Goal: Task Accomplishment & Management: Manage account settings

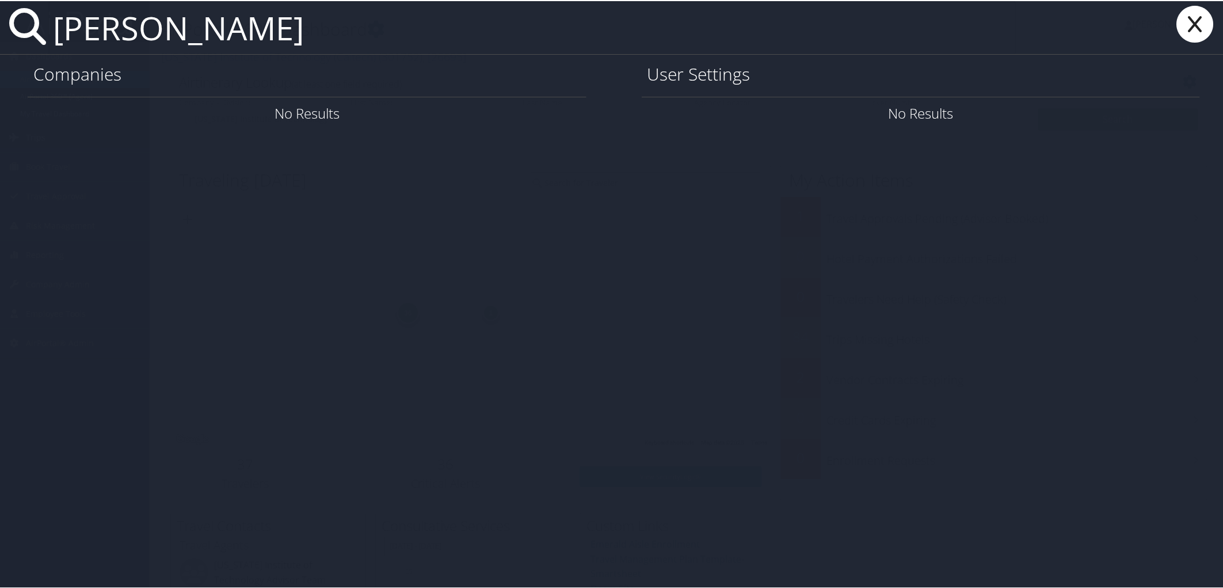
click at [122, 43] on input "jacki vernon" at bounding box center [531, 26] width 967 height 53
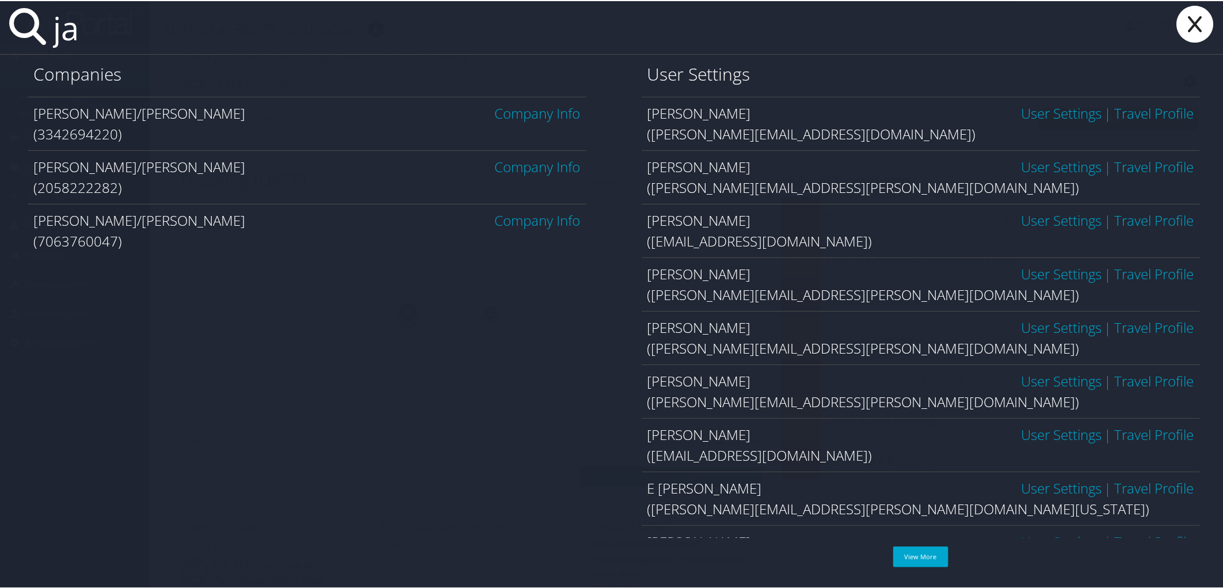
type input "j"
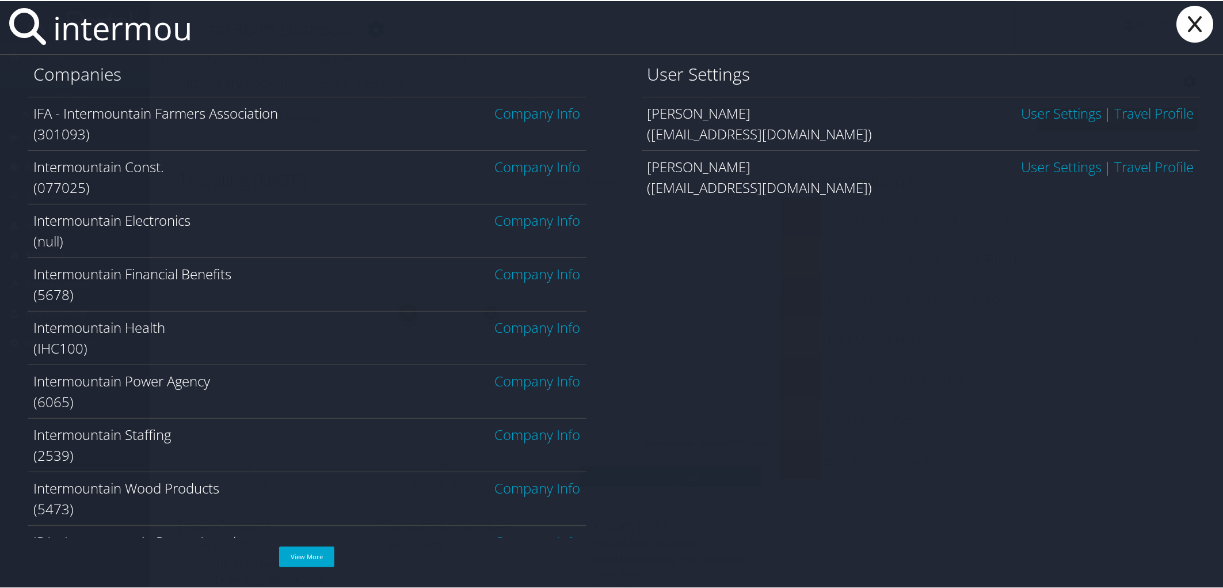
type input "intermou"
click at [517, 326] on link "Company Info" at bounding box center [538, 325] width 86 height 19
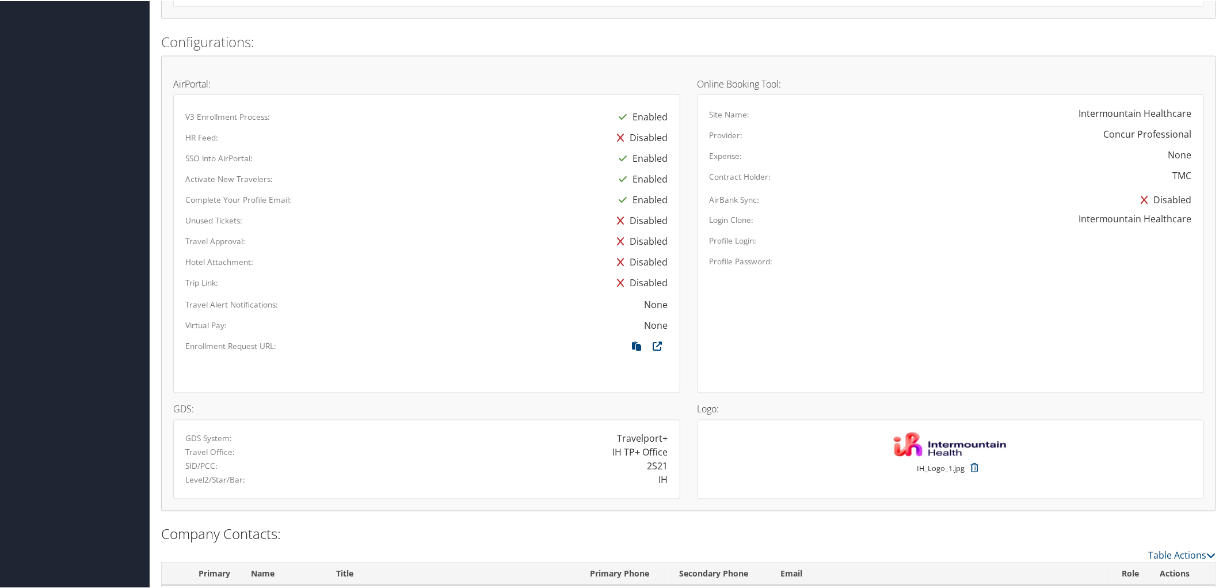
scroll to position [831, 0]
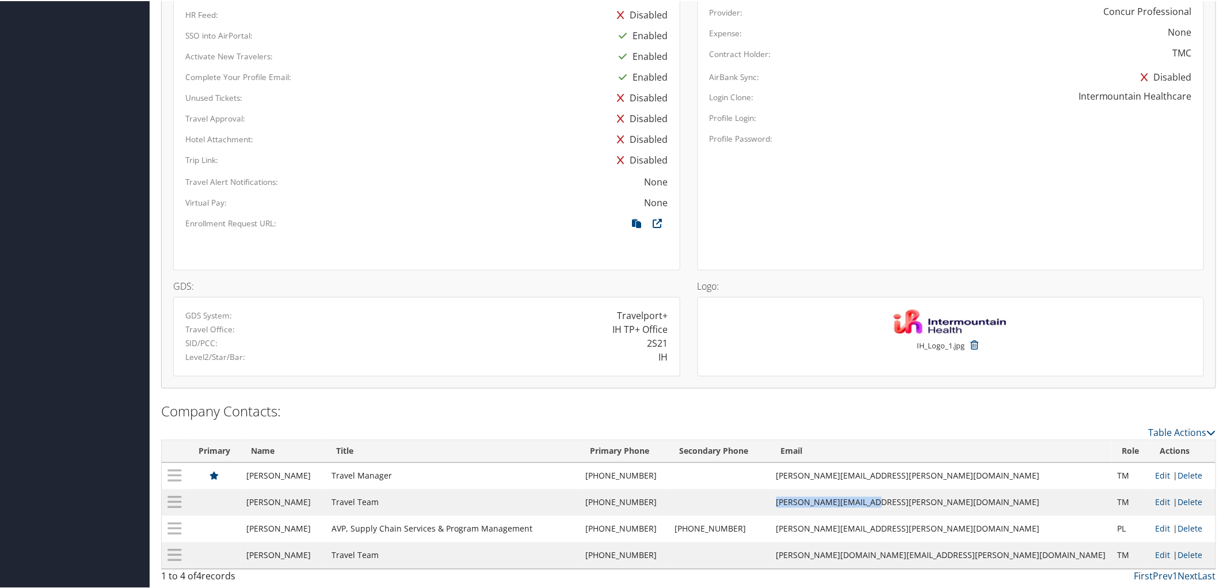
drag, startPoint x: 1007, startPoint y: 498, endPoint x: 923, endPoint y: 503, distance: 84.2
click at [923, 503] on td "jacki.vernon@imail.org" at bounding box center [940, 501] width 341 height 26
copy td "jacki.vernon@imail.org"
click at [412, 72] on div "Complete Your Profile Email:" at bounding box center [323, 74] width 292 height 16
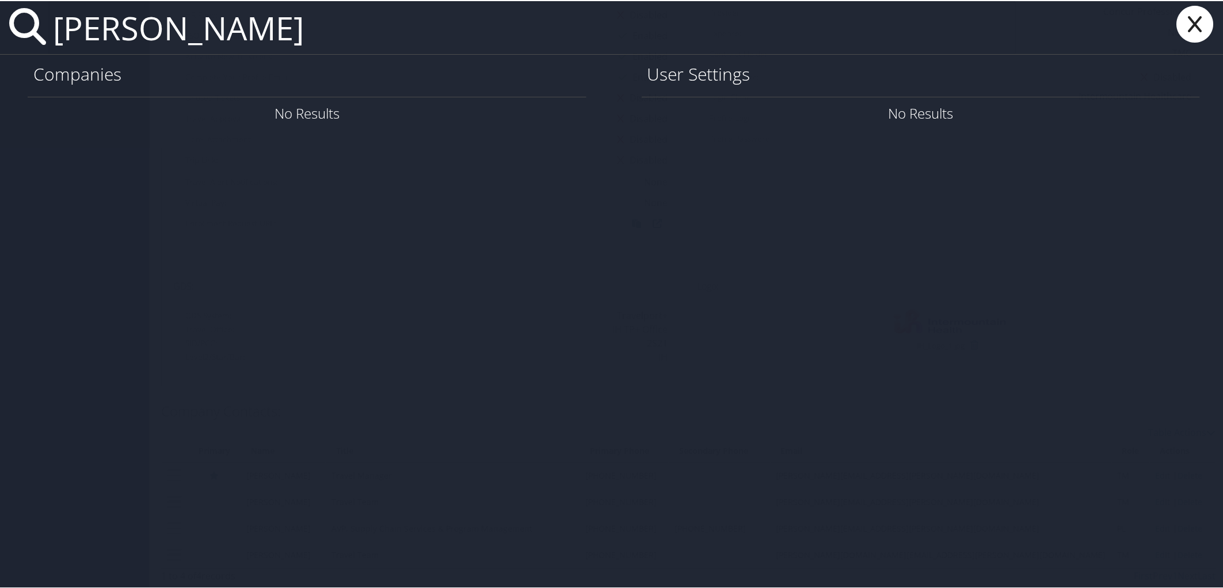
drag, startPoint x: 205, startPoint y: 43, endPoint x: 41, endPoint y: 42, distance: 163.4
click at [41, 42] on div "jacki vernon" at bounding box center [613, 27] width 1227 height 54
paste input "[EMAIL_ADDRESS][DOMAIN_NAME]"
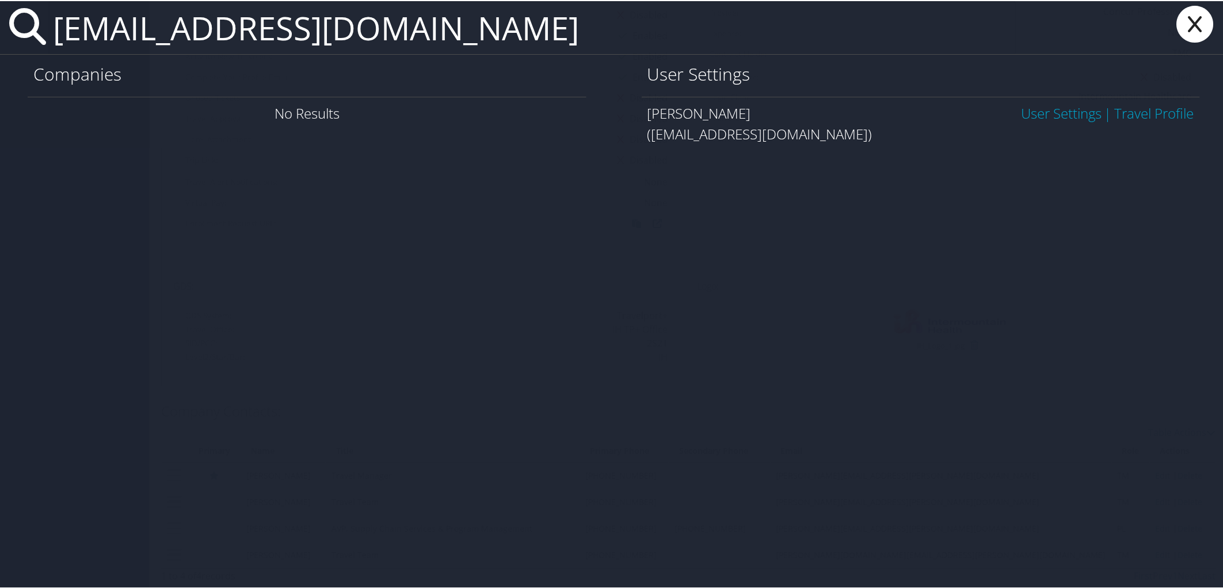
type input "[EMAIL_ADDRESS][DOMAIN_NAME]"
click at [1027, 108] on link "User Settings" at bounding box center [1061, 111] width 81 height 19
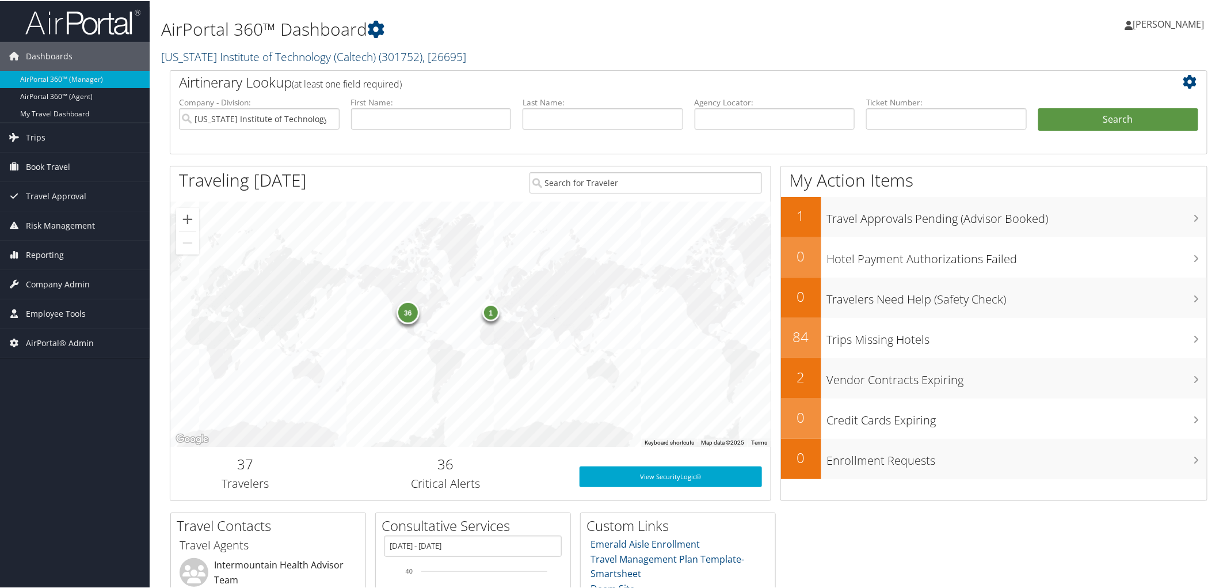
click at [415, 52] on span "( 301752 )" at bounding box center [401, 56] width 44 height 16
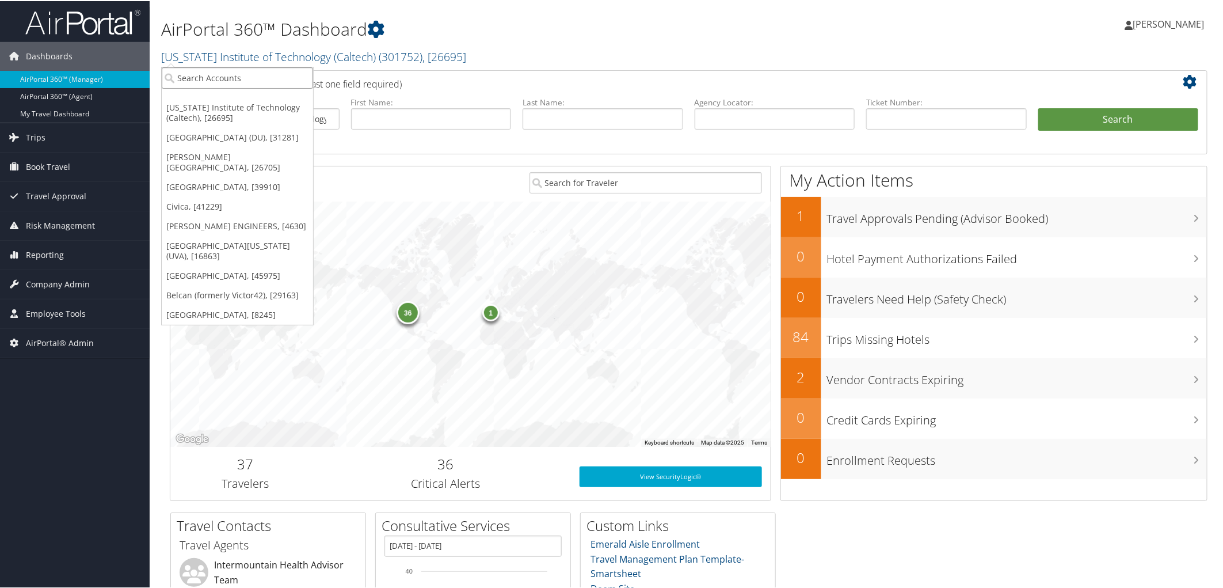
click at [253, 76] on input "search" at bounding box center [237, 76] width 151 height 21
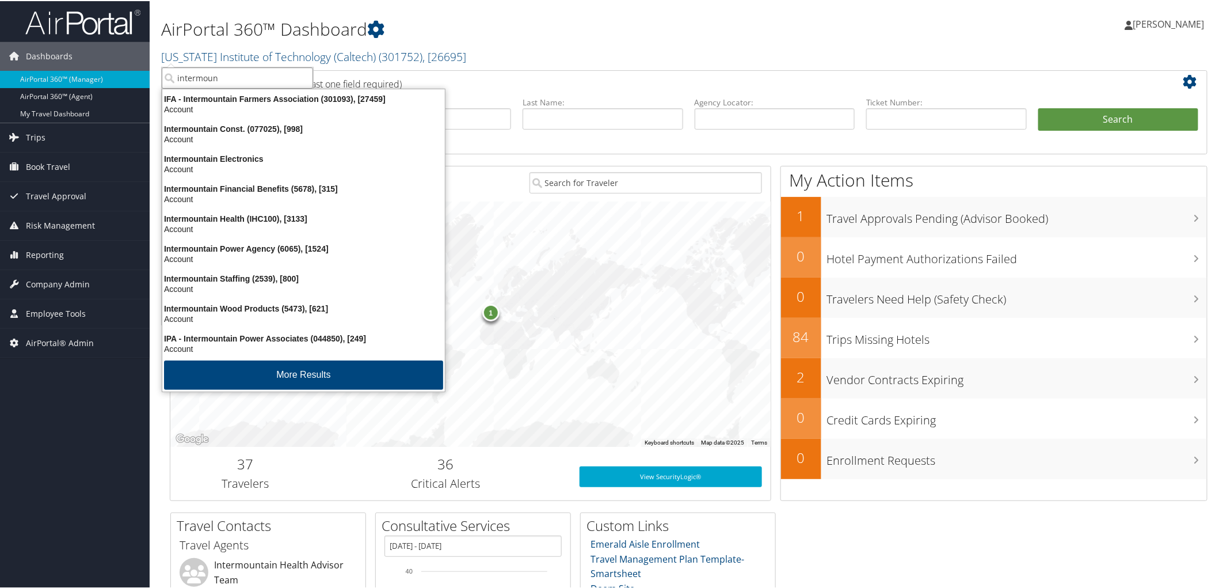
type input "intermount"
click at [207, 211] on div "Intermountain Health (IHC100), [3133] Account" at bounding box center [303, 222] width 279 height 26
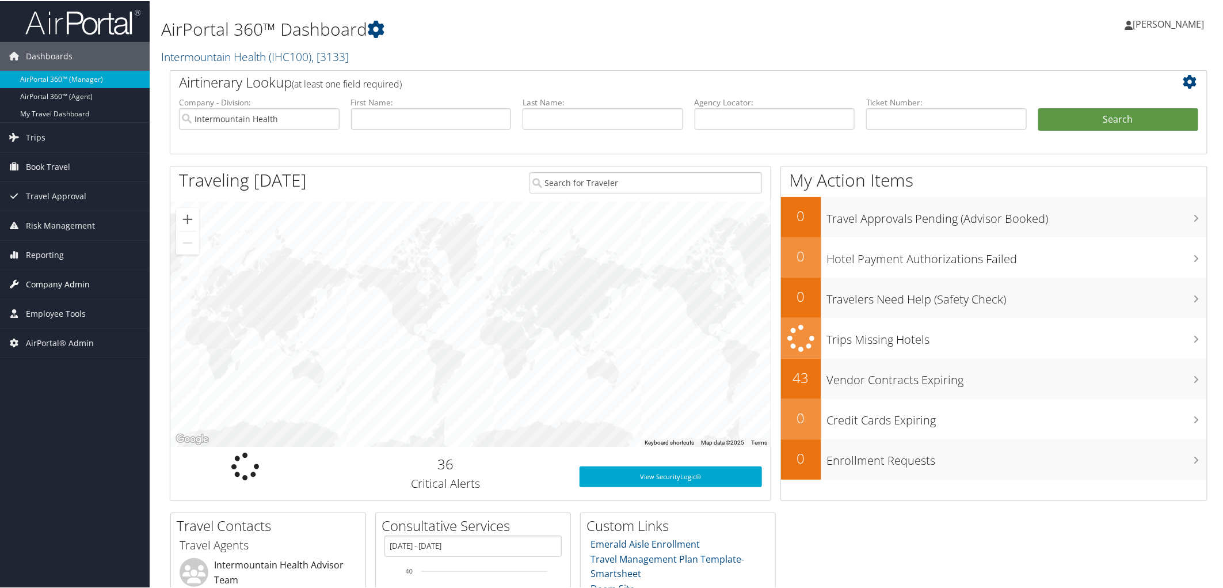
click at [50, 280] on span "Company Admin" at bounding box center [58, 283] width 64 height 29
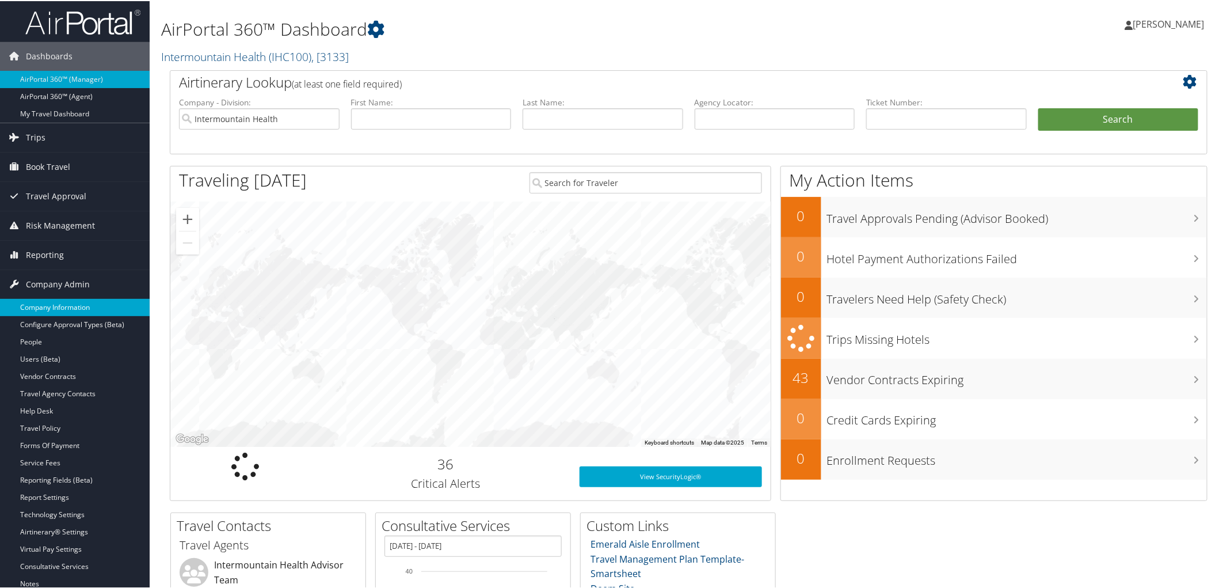
click at [18, 310] on link "Company Information" at bounding box center [75, 305] width 150 height 17
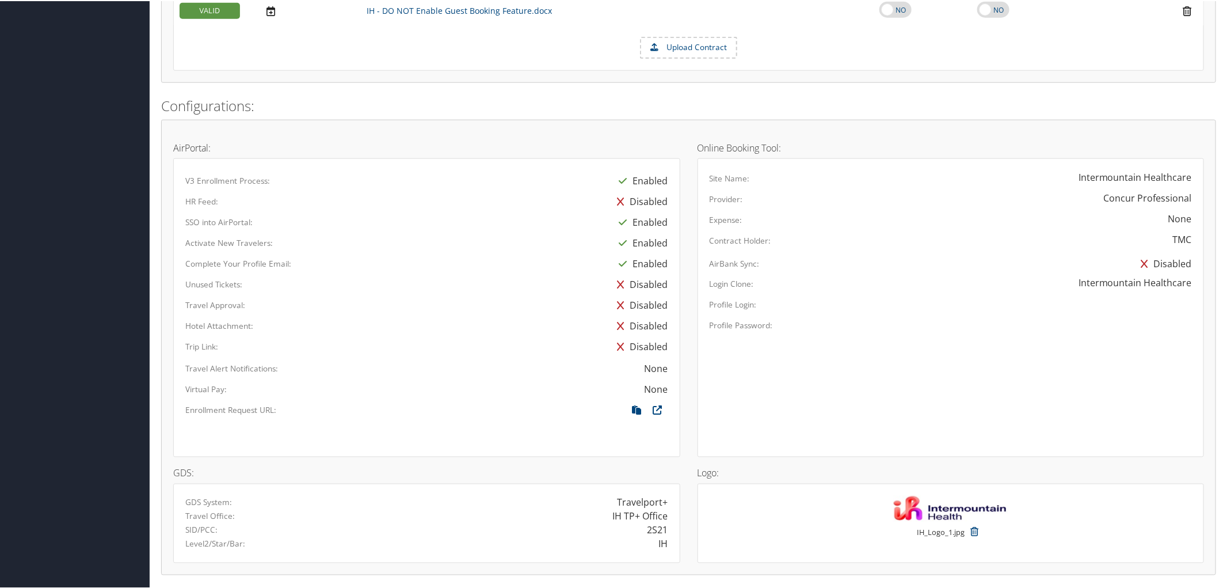
scroll to position [831, 0]
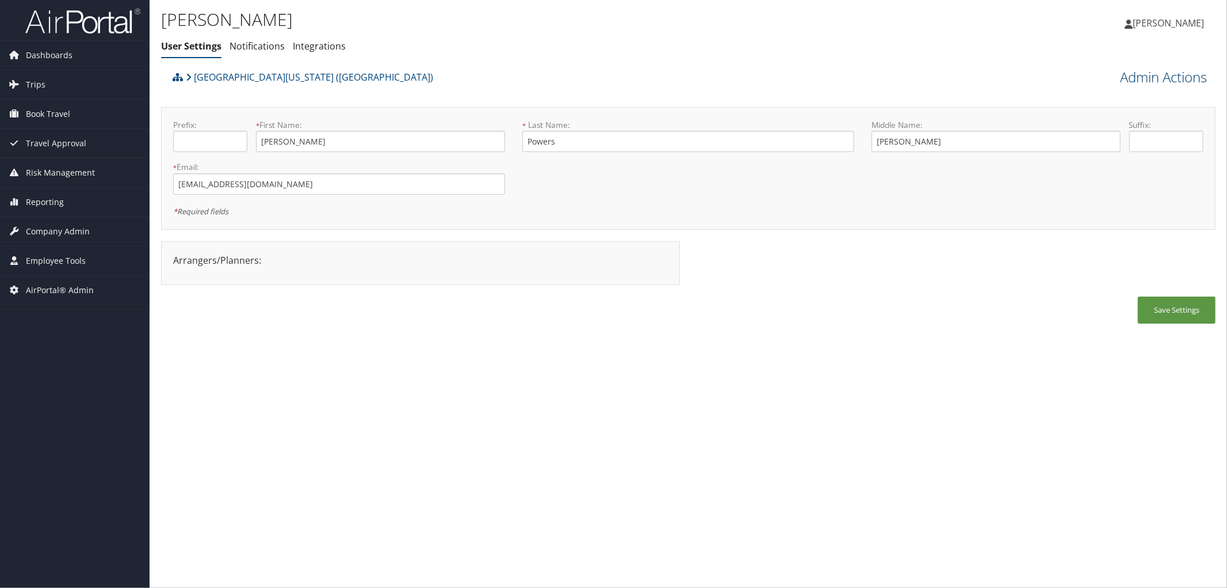
click at [1170, 81] on link "Admin Actions" at bounding box center [1163, 77] width 87 height 20
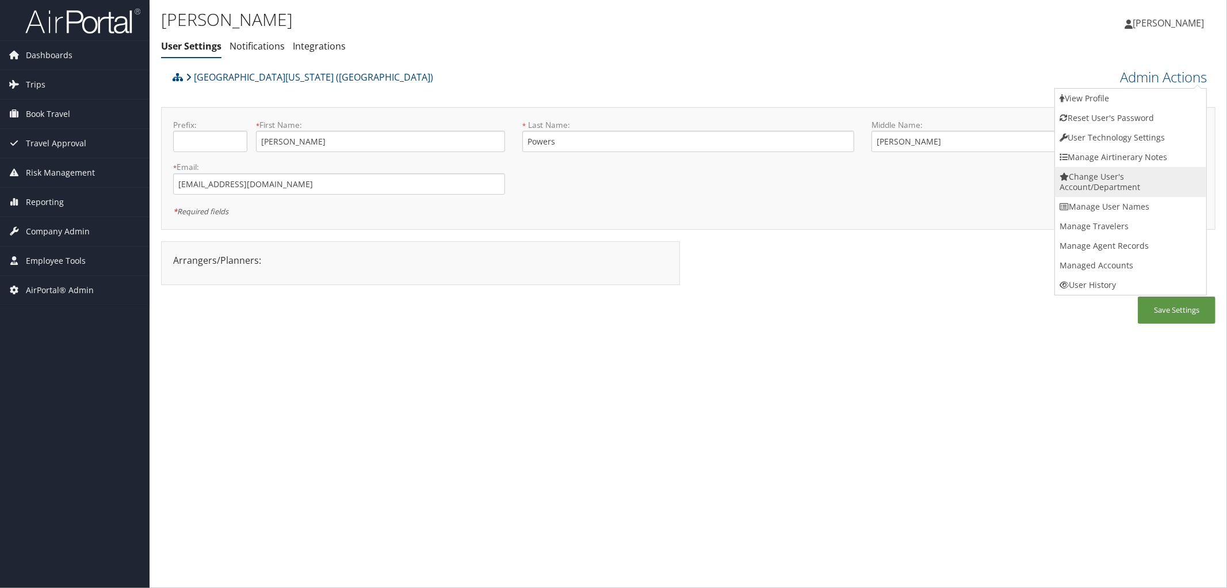
click at [1088, 182] on link "Change User's Account/Department" at bounding box center [1130, 182] width 151 height 30
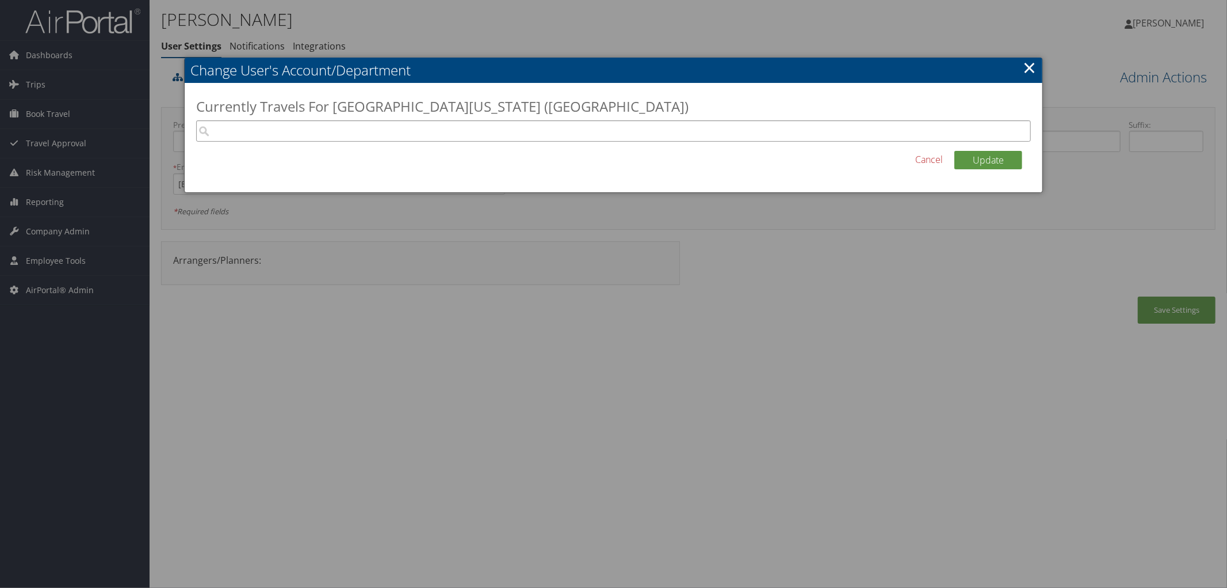
click at [388, 135] on input "search" at bounding box center [613, 130] width 835 height 21
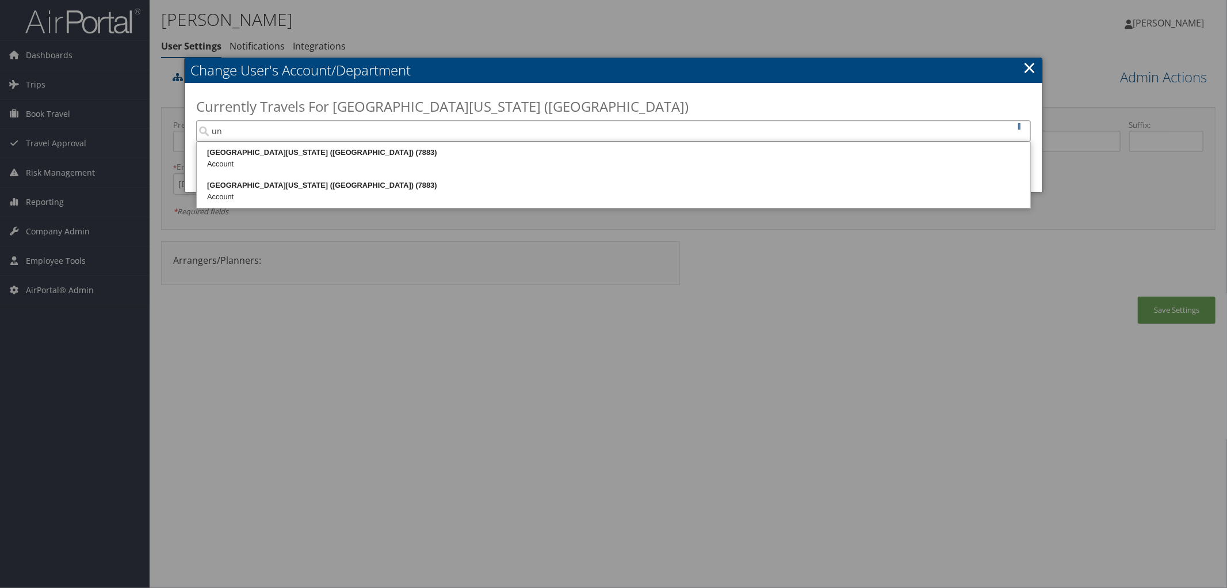
type input "u"
click at [277, 150] on div "UW Student Clerkship (UWA005)" at bounding box center [614, 153] width 830 height 12
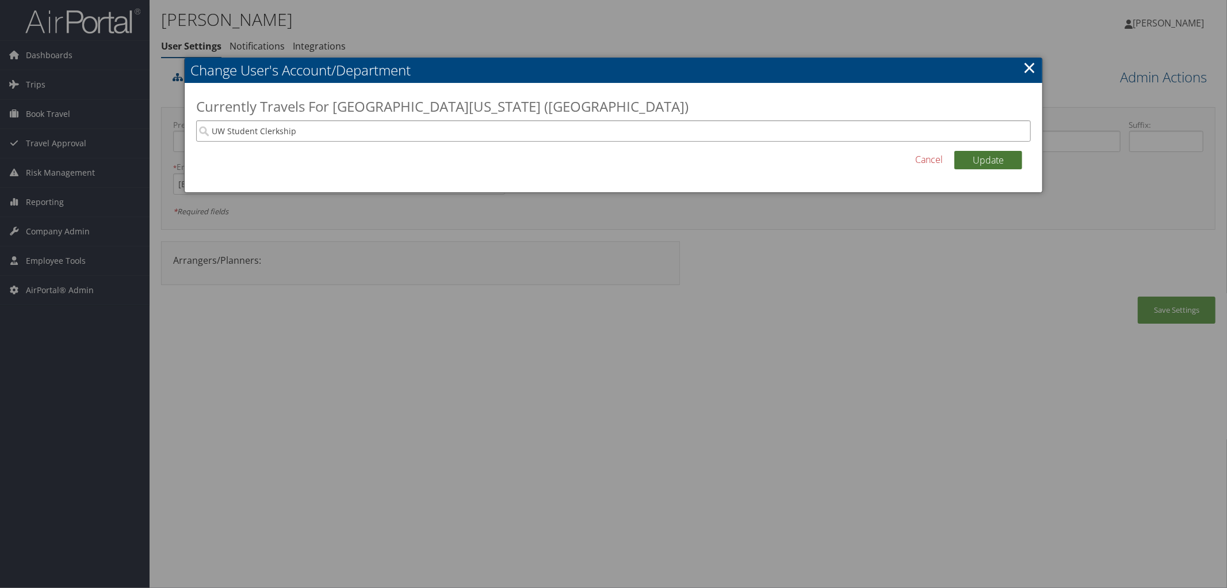
type input "UW Student Clerkship"
click at [997, 157] on button "Update" at bounding box center [989, 160] width 68 height 18
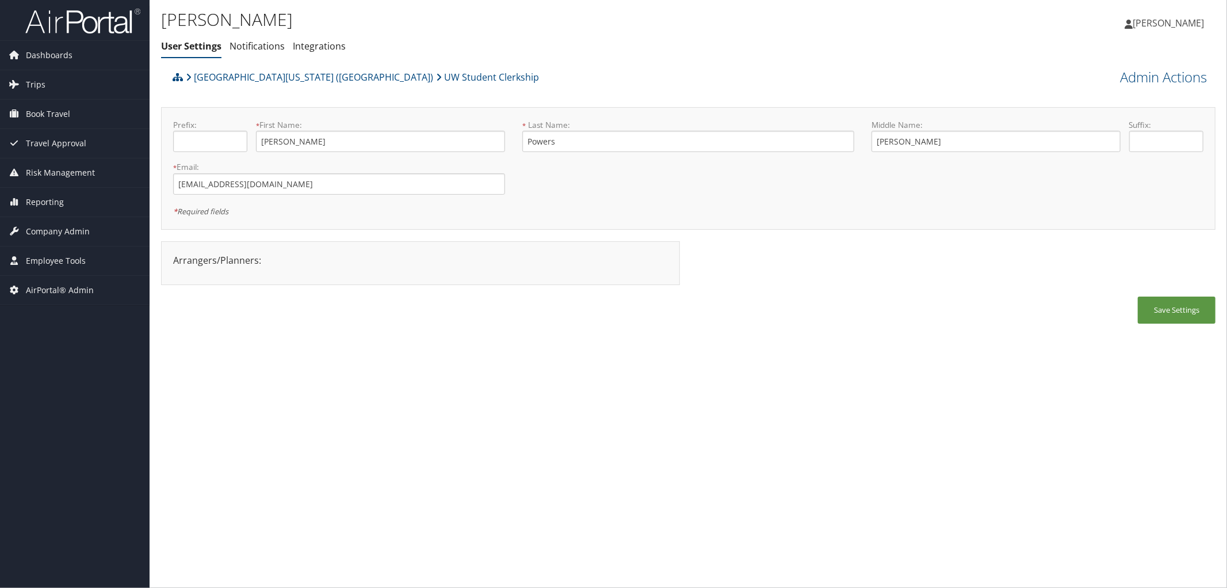
click at [612, 68] on div "University of Washington (UW) UW Student Clerkship" at bounding box center [557, 81] width 774 height 31
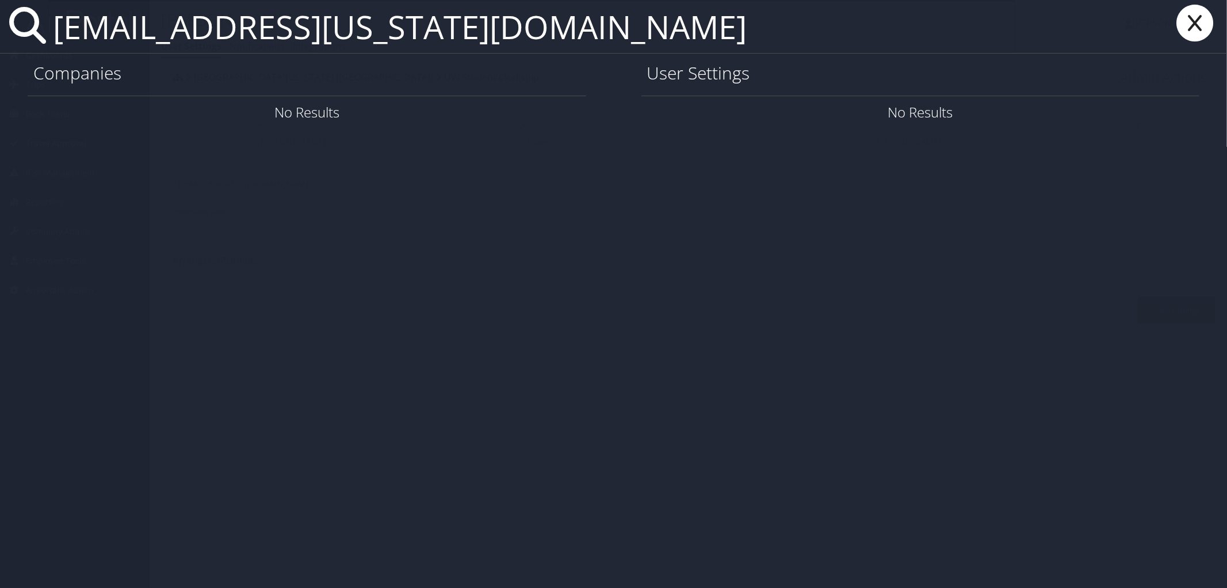
type input "[EMAIL_ADDRESS][US_STATE][DOMAIN_NAME]"
click at [1188, 28] on icon at bounding box center [1195, 23] width 46 height 37
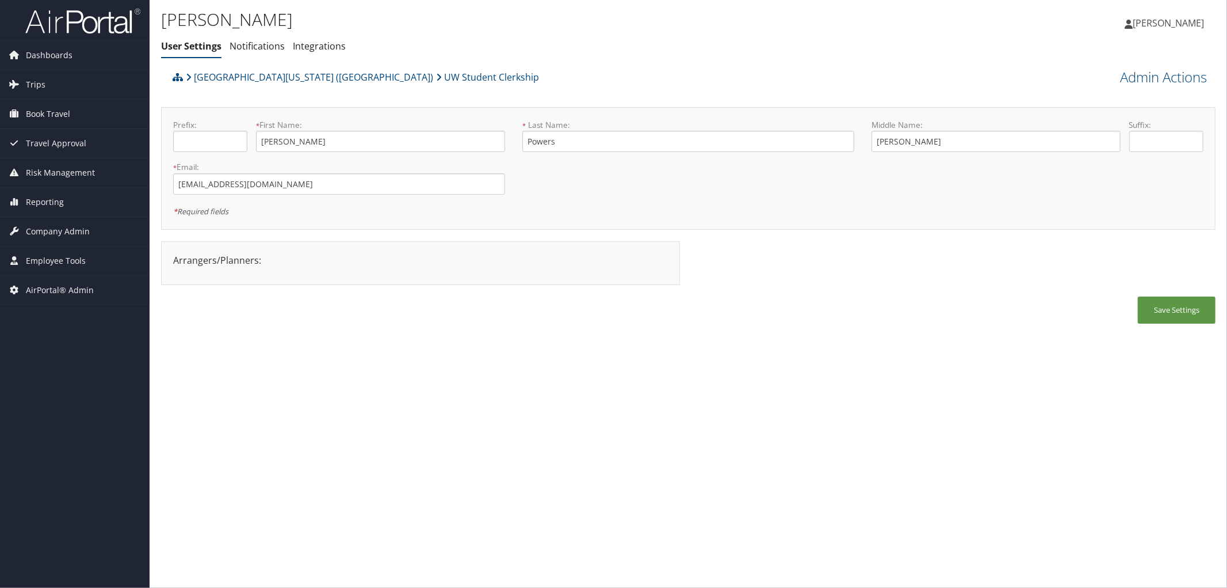
click at [490, 59] on div "Katie Powers User Settings Notifications Integrations User Settings Notificatio…" at bounding box center [512, 36] width 703 height 60
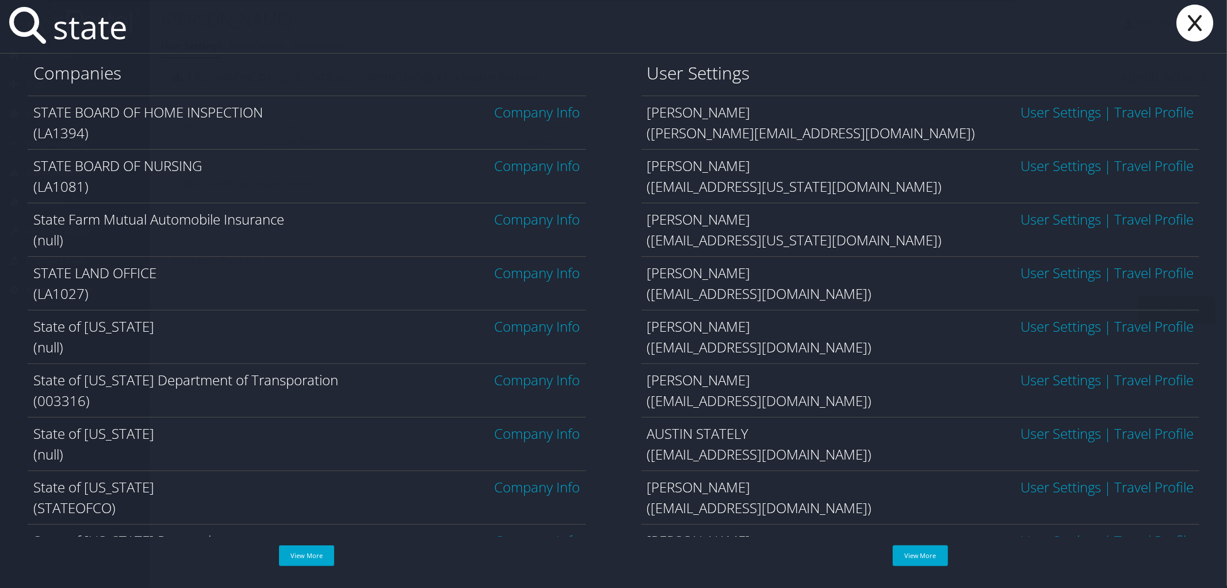
click at [184, 8] on input "state" at bounding box center [531, 26] width 967 height 53
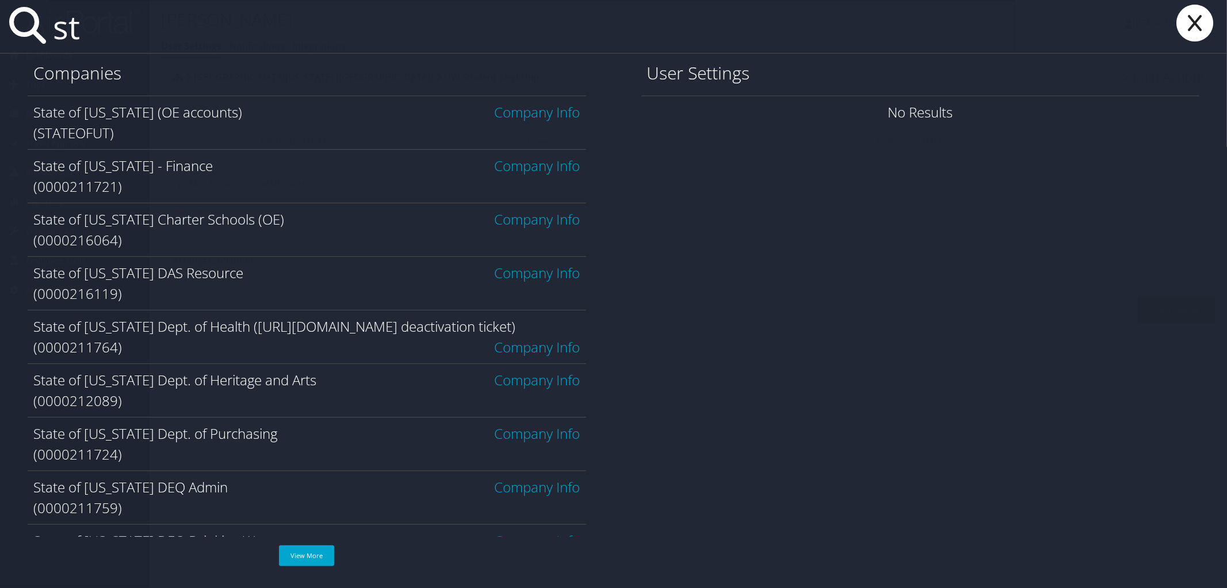
type input "s"
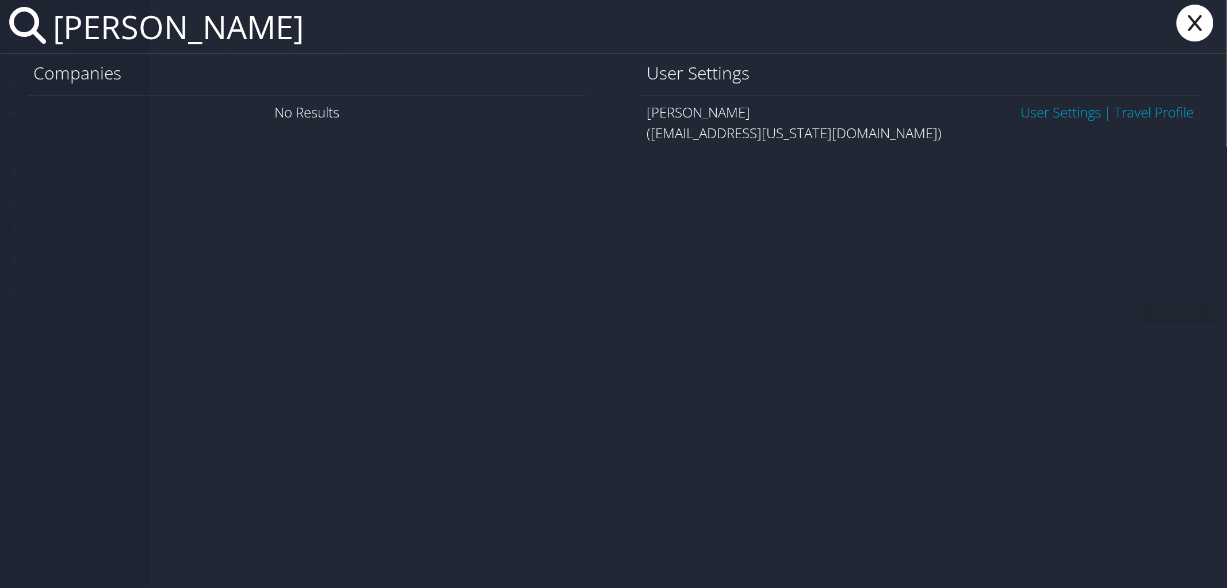
type input "porter cox"
click at [1054, 112] on link "User Settings" at bounding box center [1061, 111] width 81 height 19
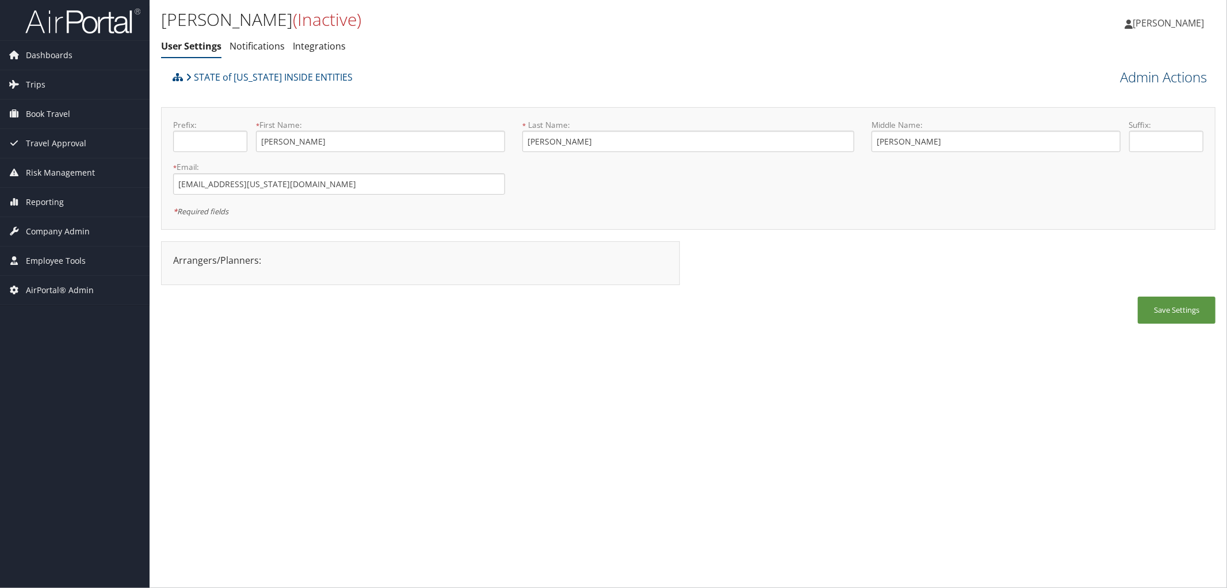
click at [1154, 82] on link "Admin Actions" at bounding box center [1163, 77] width 87 height 20
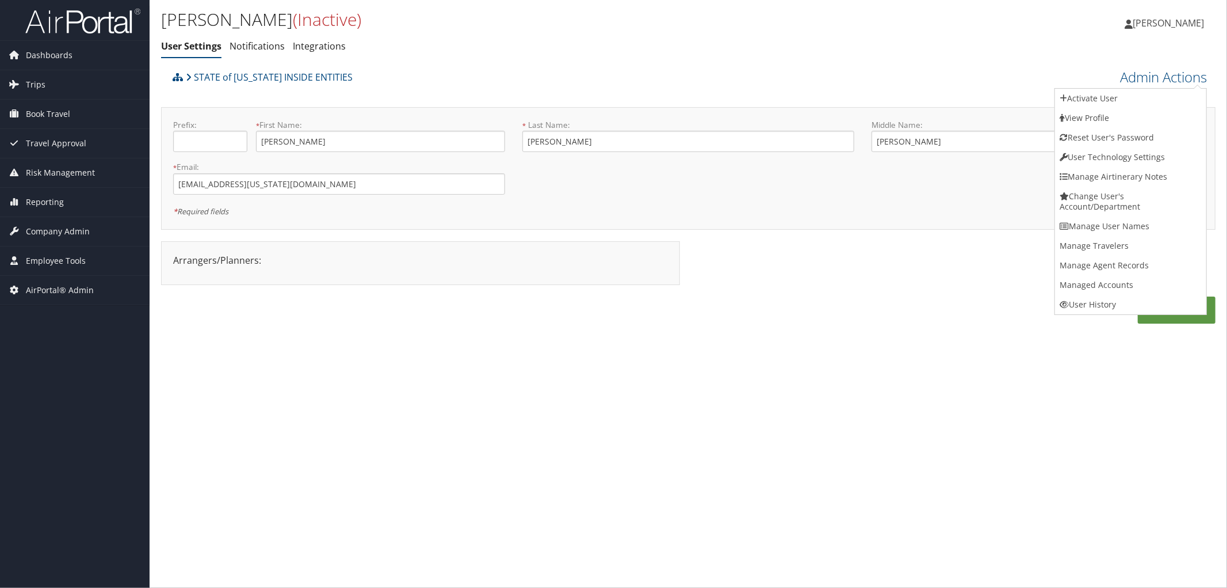
click at [386, 49] on ul "User Settings Notifications Integrations" at bounding box center [512, 46] width 703 height 21
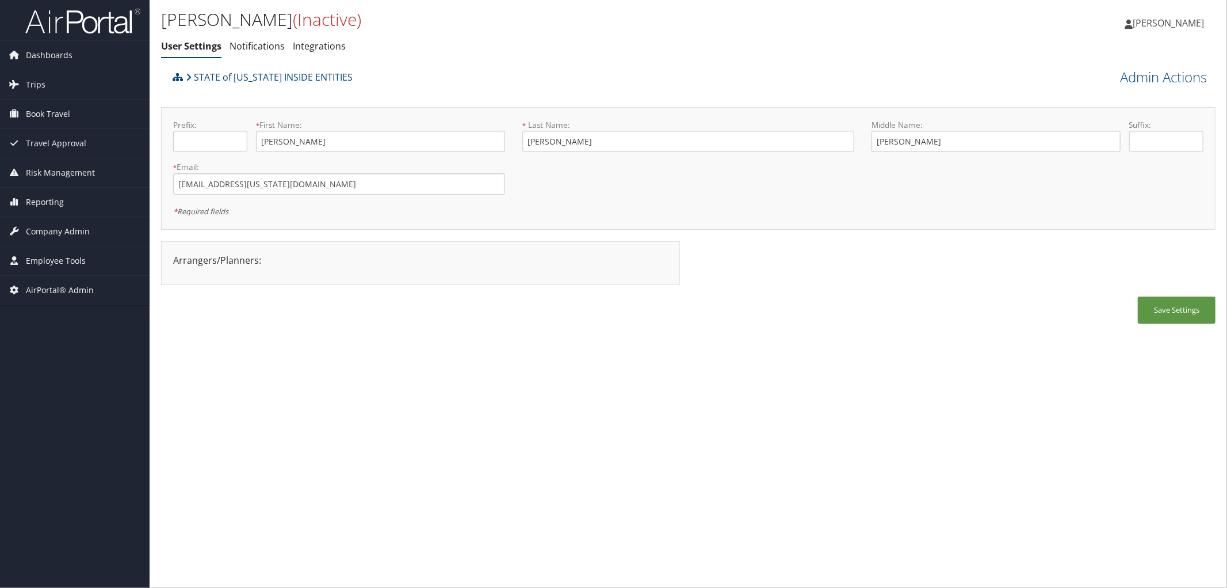
click at [352, 35] on div "Porter Cox (Inactive) User Settings Notifications Integrations User Settings No…" at bounding box center [512, 31] width 703 height 49
click at [1148, 75] on link "Admin Actions" at bounding box center [1163, 77] width 87 height 20
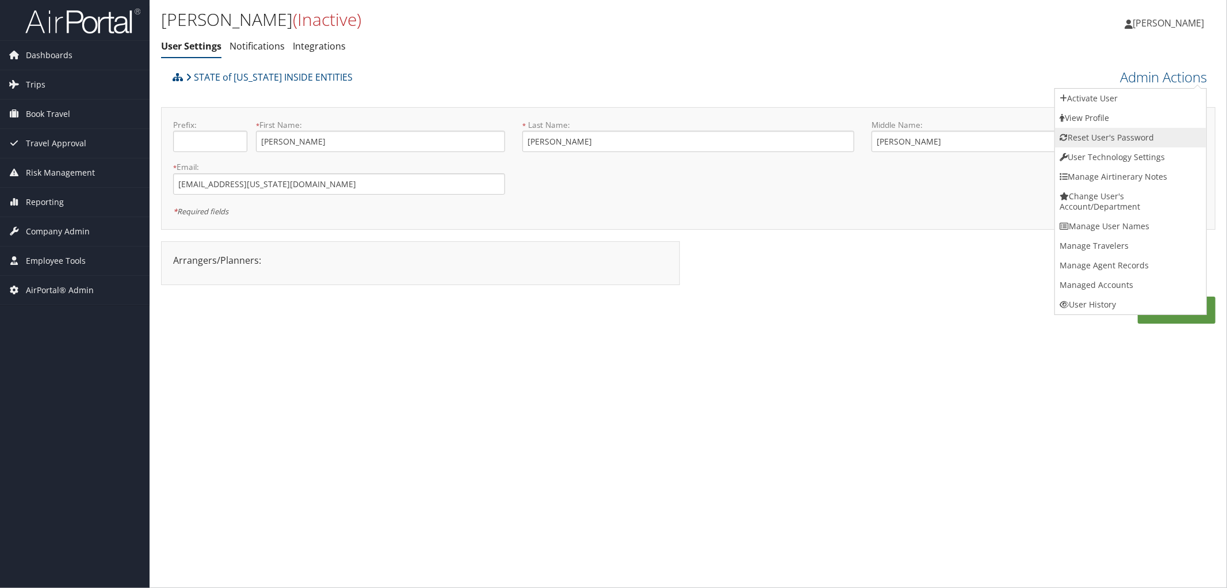
click at [1097, 133] on link "Reset User's Password" at bounding box center [1130, 138] width 151 height 20
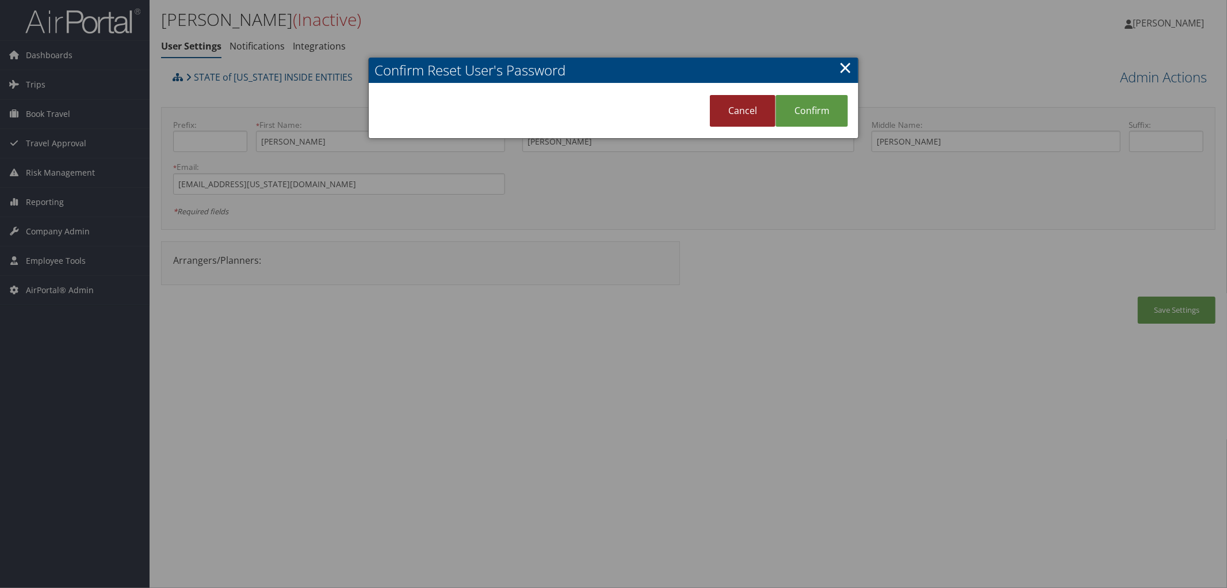
click at [734, 110] on link "Cancel" at bounding box center [743, 111] width 66 height 32
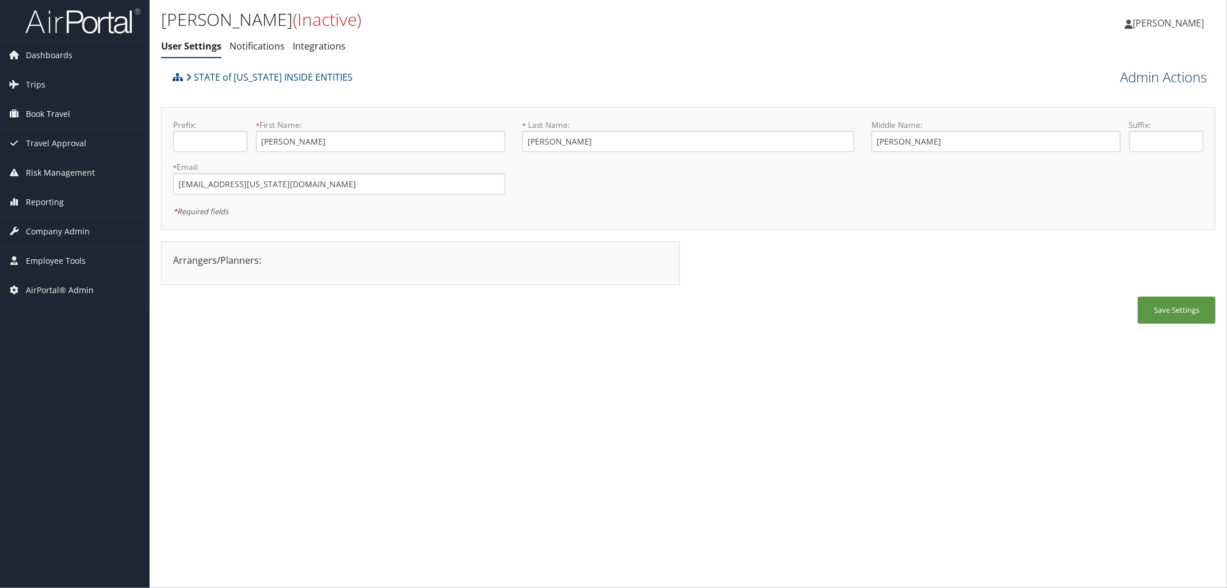
click at [1178, 72] on link "Admin Actions" at bounding box center [1163, 77] width 87 height 20
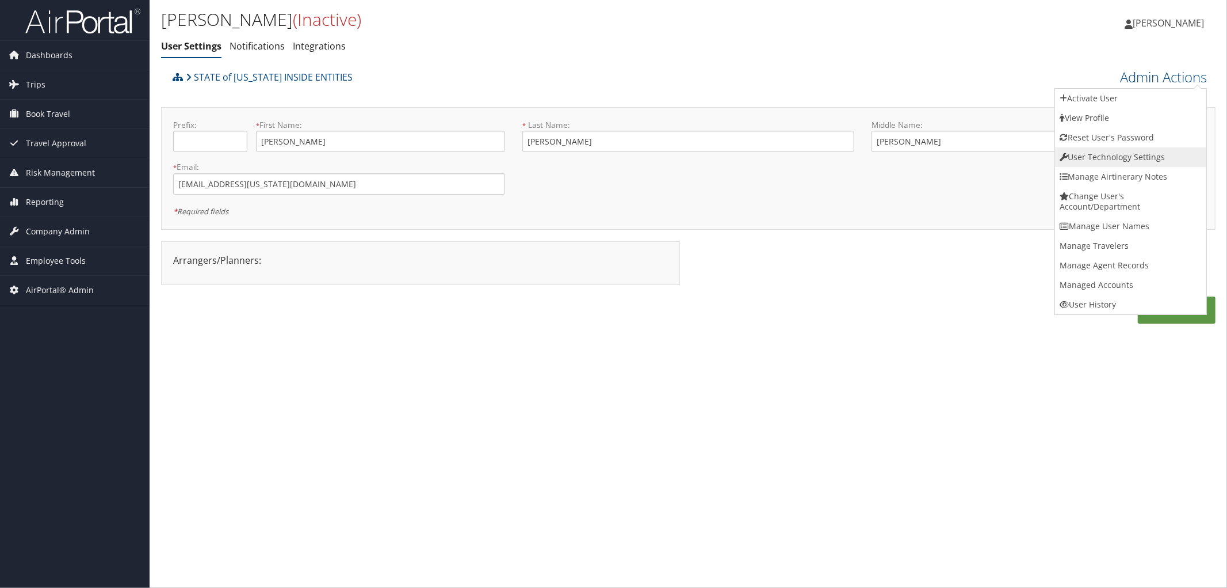
click at [1123, 161] on link "User Technology Settings" at bounding box center [1130, 157] width 151 height 20
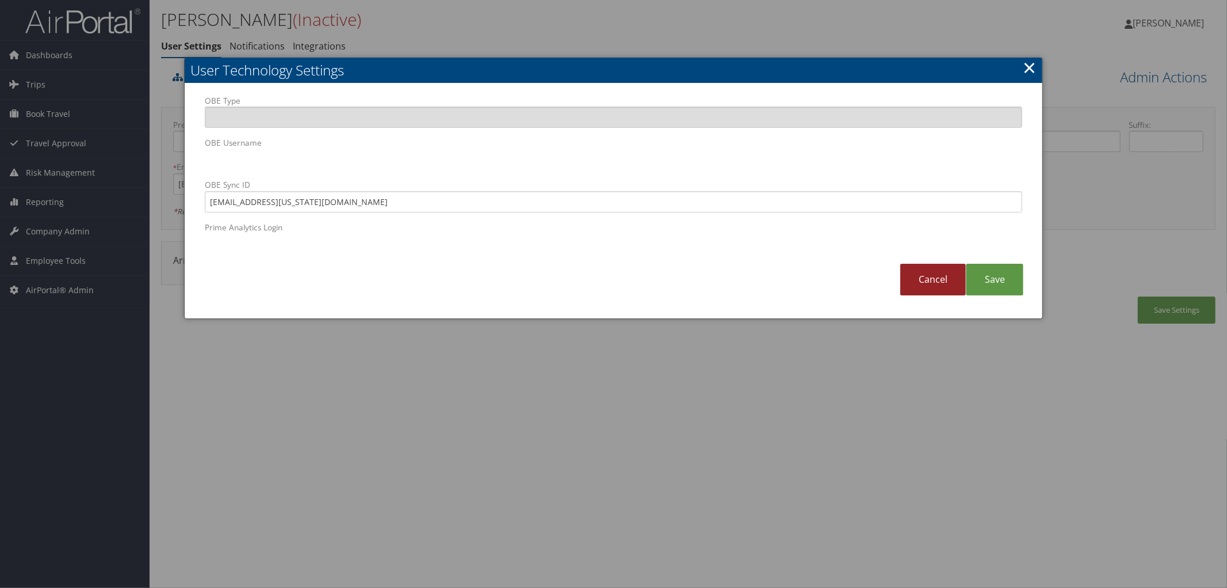
click at [935, 279] on link "Cancel" at bounding box center [934, 280] width 66 height 32
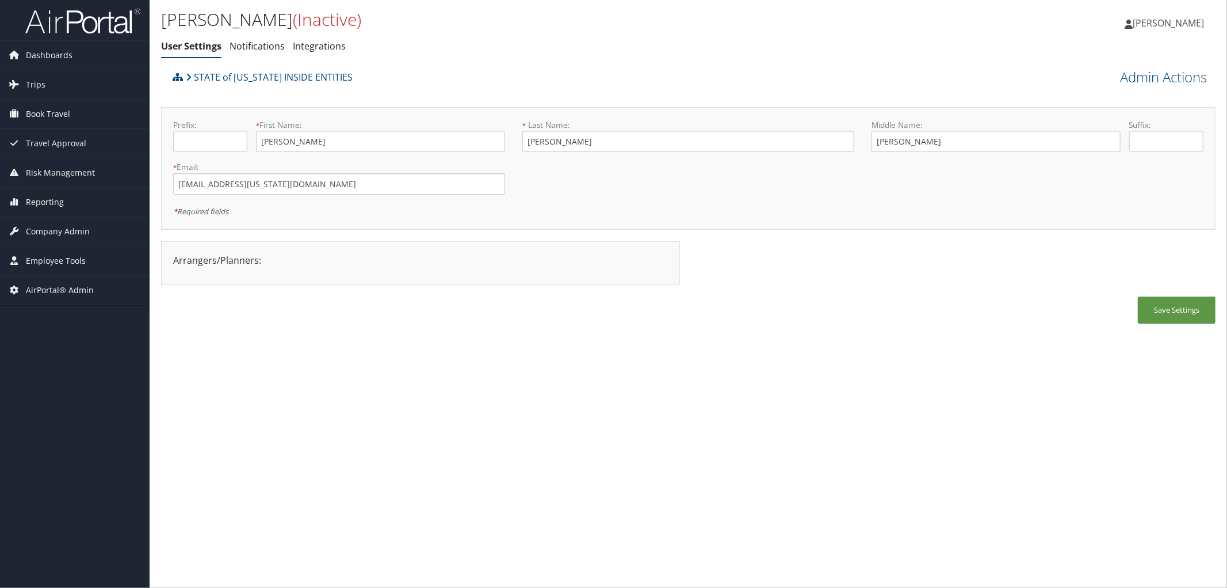
click at [663, 74] on div "STATE of [US_STATE] INSIDE ENTITIES" at bounding box center [557, 81] width 774 height 31
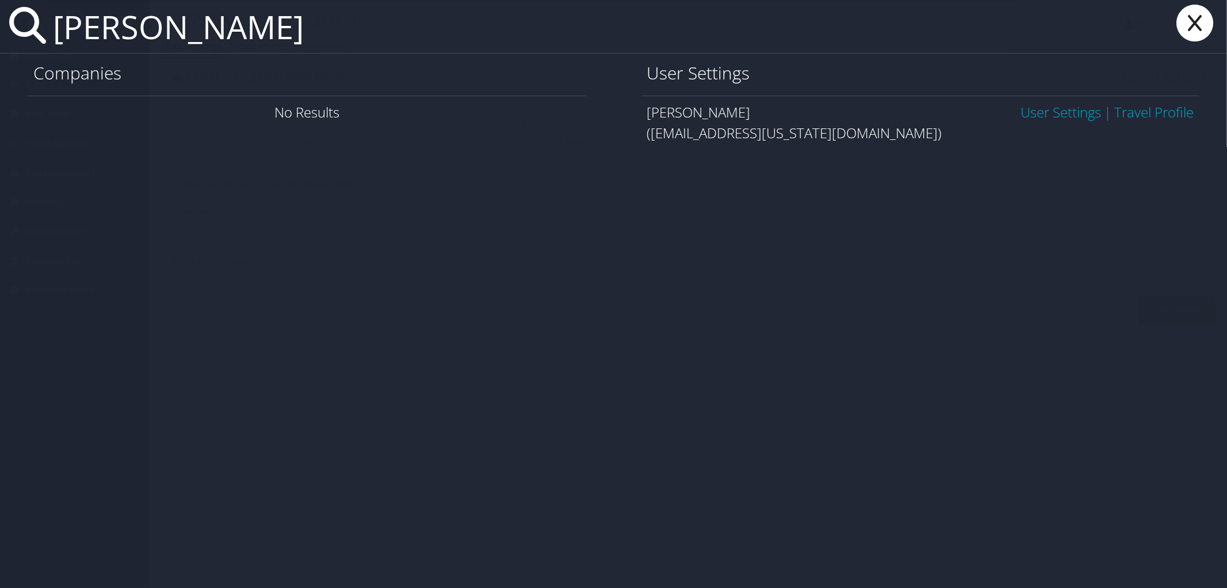
type input "porter cox"
click at [1073, 114] on link "User Settings" at bounding box center [1061, 111] width 81 height 19
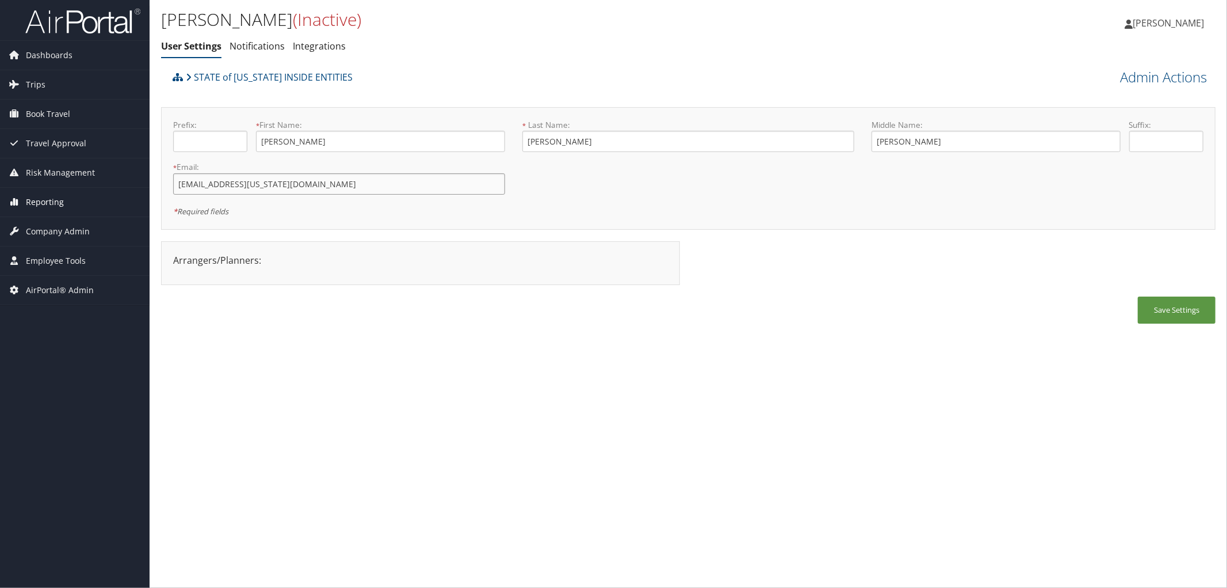
drag, startPoint x: 217, startPoint y: 182, endPoint x: 136, endPoint y: 188, distance: 80.7
click at [136, 188] on div "Dashboards AirPortal 360™ (Manager) AirPortal 360™ (Agent) My Travel Dashboard …" at bounding box center [613, 294] width 1227 height 588
drag, startPoint x: 247, startPoint y: 185, endPoint x: 142, endPoint y: 169, distance: 106.4
click at [142, 169] on div "Dashboards AirPortal 360™ (Manager) AirPortal 360™ (Agent) My Travel Dashboard …" at bounding box center [613, 294] width 1227 height 588
type input "[EMAIL_ADDRESS][US_STATE][DOMAIN_NAME]"
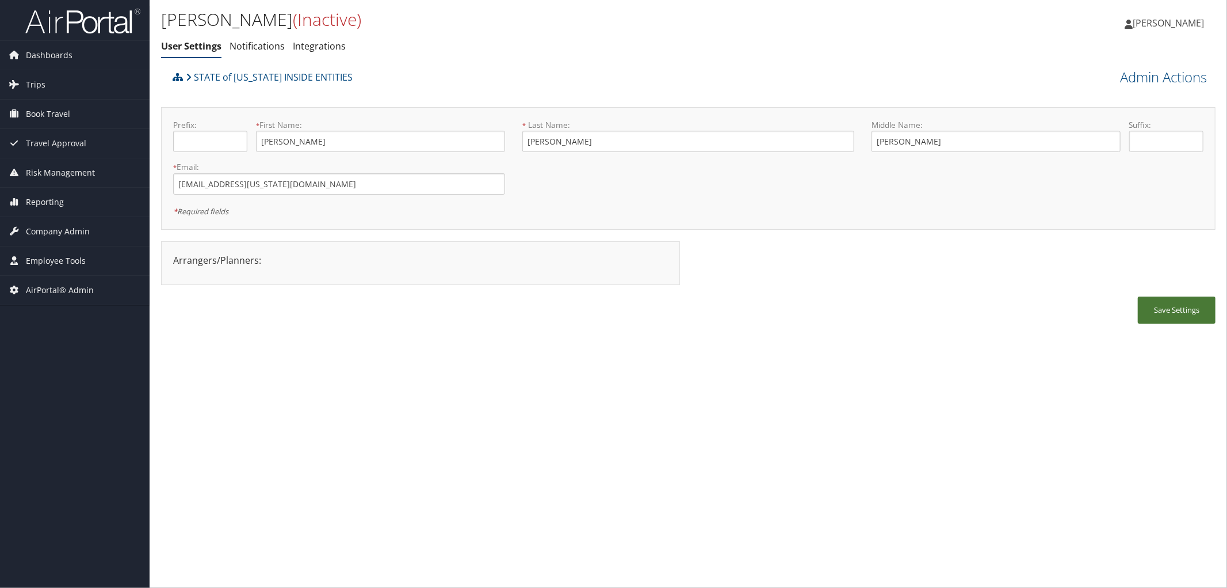
click at [1172, 310] on button "Save Settings" at bounding box center [1177, 309] width 78 height 27
click at [1176, 70] on link "Admin Actions" at bounding box center [1163, 77] width 87 height 20
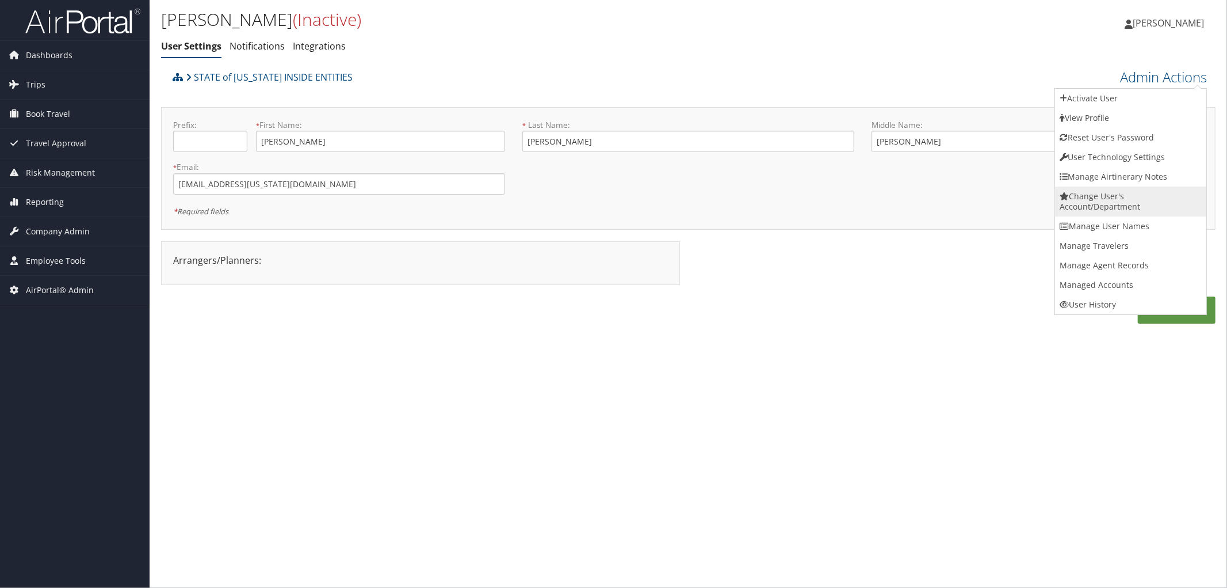
click at [1101, 197] on link "Change User's Account/Department" at bounding box center [1130, 201] width 151 height 30
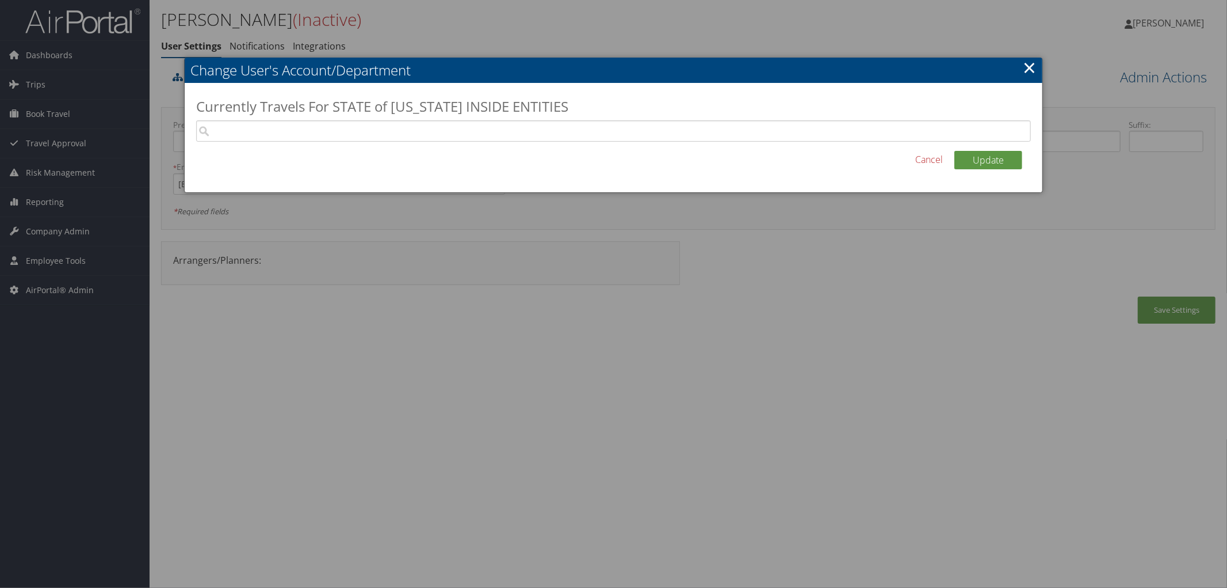
click at [930, 159] on link "Cancel" at bounding box center [929, 159] width 28 height 14
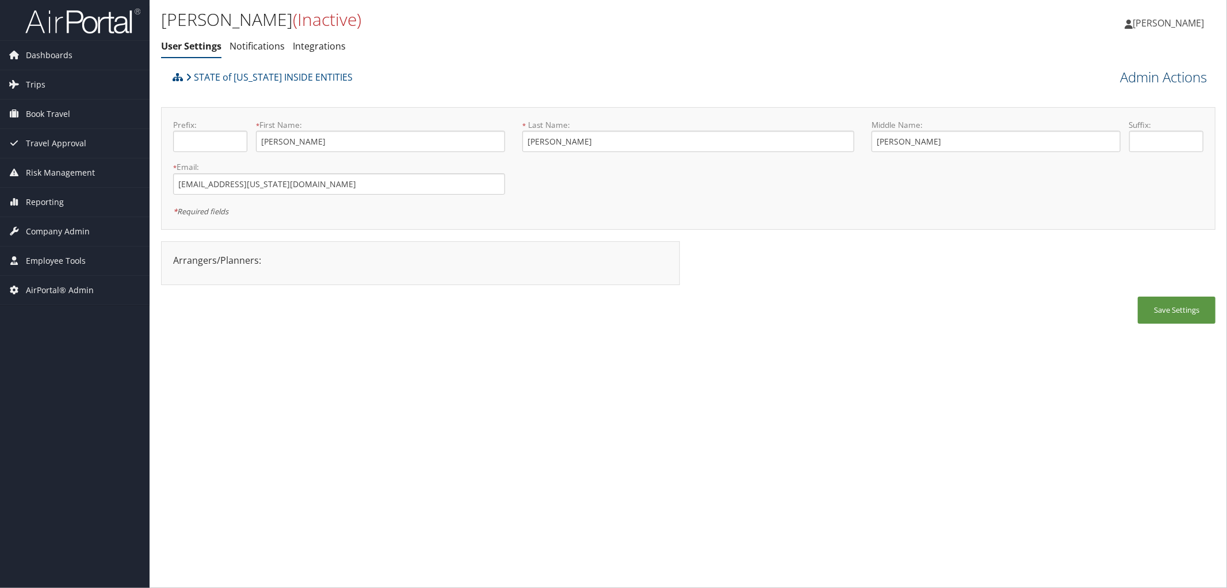
click at [1175, 79] on link "Admin Actions" at bounding box center [1163, 77] width 87 height 20
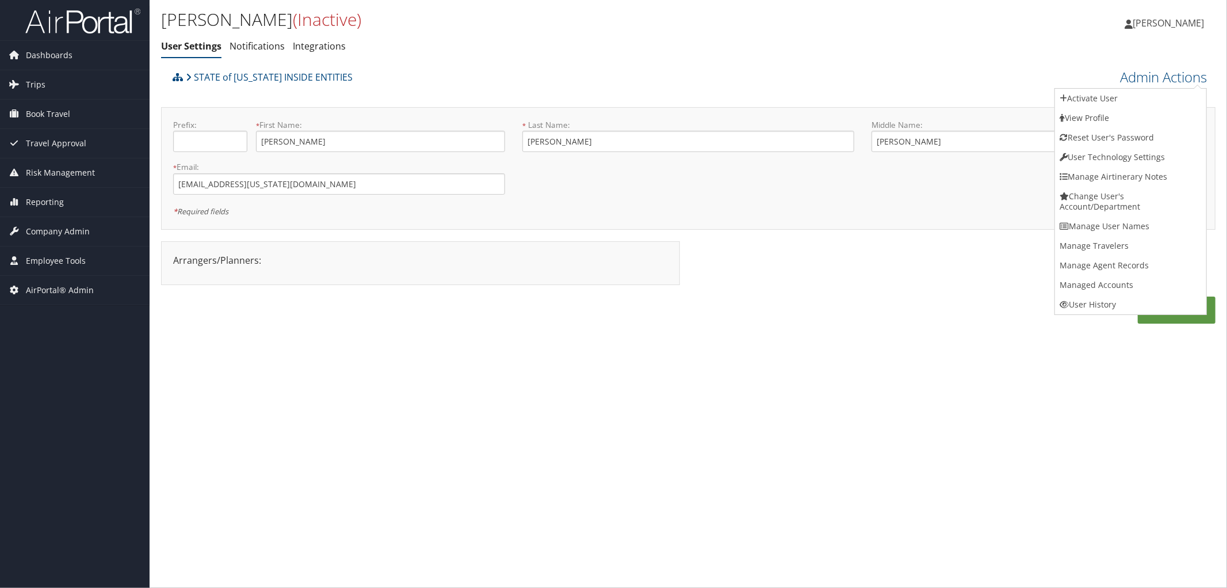
click at [509, 365] on div "Porter Cox (Inactive) User Settings Notifications Integrations User Settings No…" at bounding box center [689, 294] width 1078 height 588
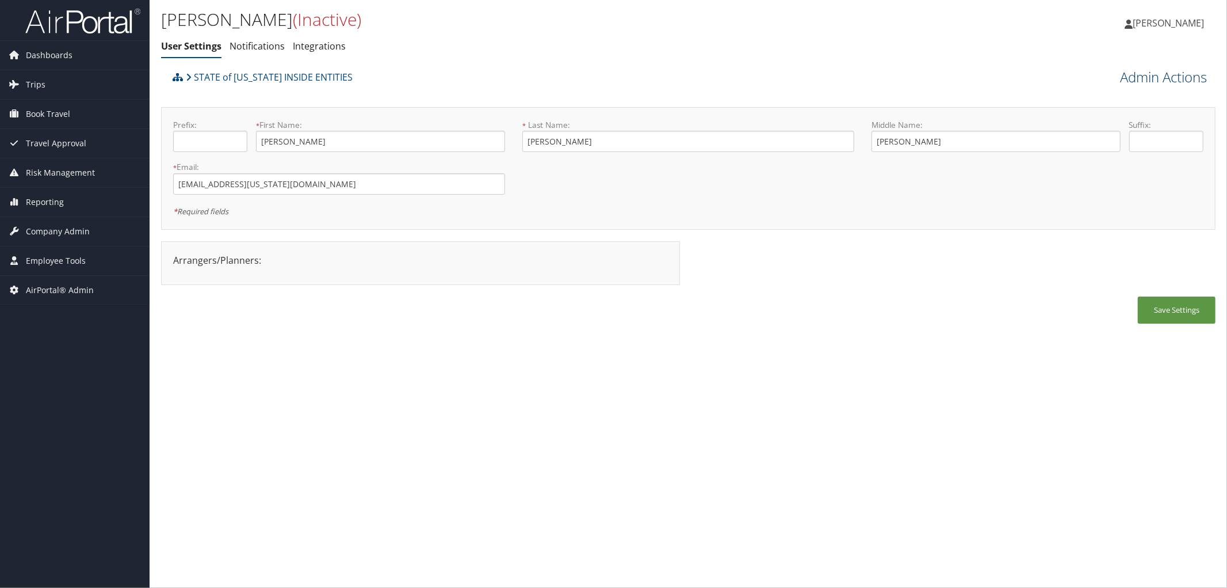
click at [1148, 78] on link "Admin Actions" at bounding box center [1163, 77] width 87 height 20
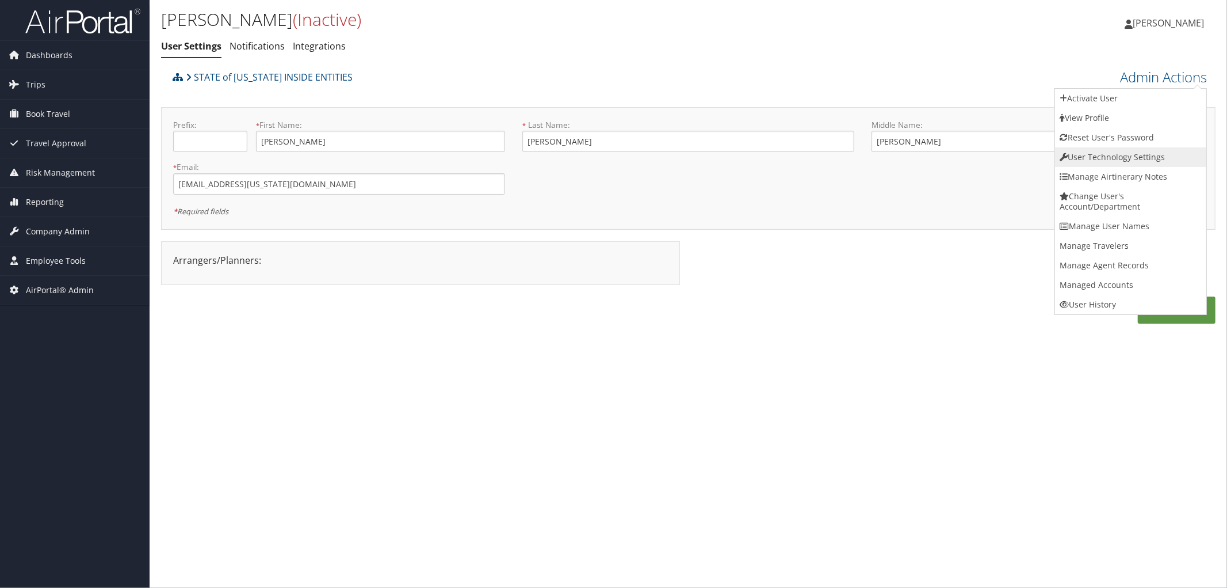
click at [1108, 154] on link "User Technology Settings" at bounding box center [1130, 157] width 151 height 20
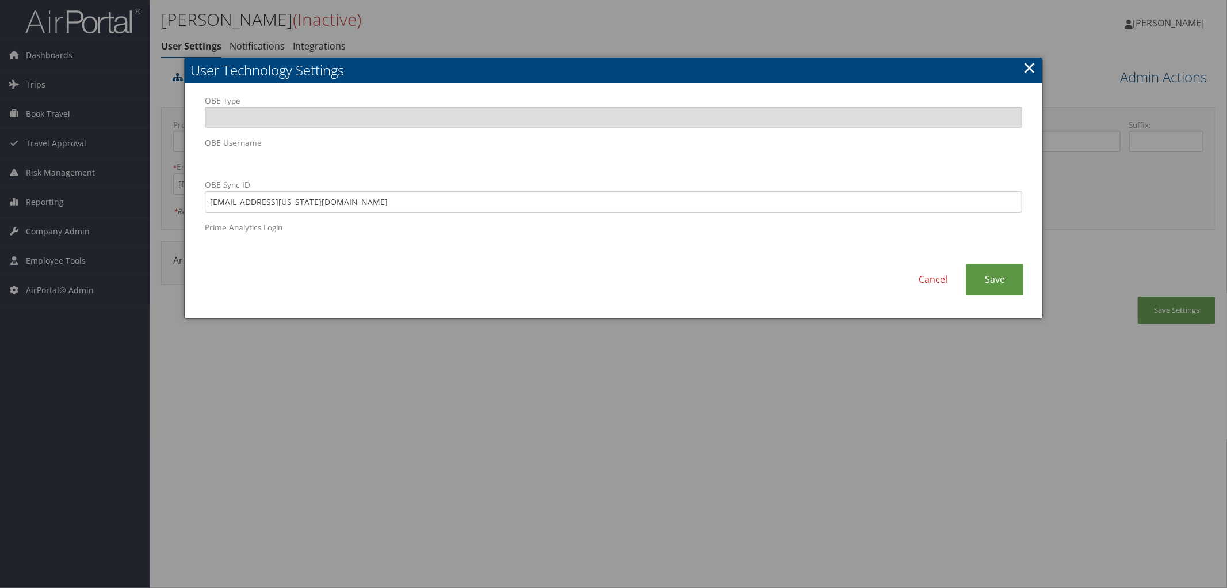
click at [191, 165] on div "OBE Type OBE Username OBE Sync ID portercox@utah.gov Prime Analytics Login Canc…" at bounding box center [614, 200] width 858 height 235
drag, startPoint x: 293, startPoint y: 205, endPoint x: 199, endPoint y: 192, distance: 95.4
click at [199, 192] on div "OBE Type OBE Username OBE Sync ID portercox@utah.gov Prime Analytics Login" at bounding box center [613, 179] width 835 height 169
paste input "d"
type input "[EMAIL_ADDRESS][US_STATE][DOMAIN_NAME]"
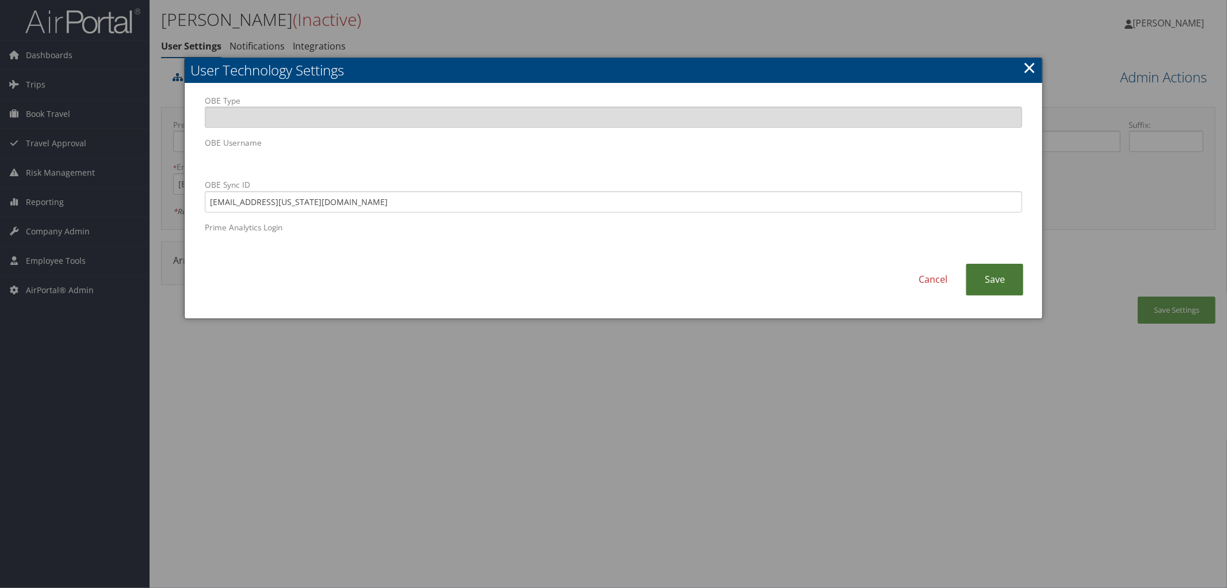
click at [994, 272] on link "Save" at bounding box center [995, 280] width 58 height 32
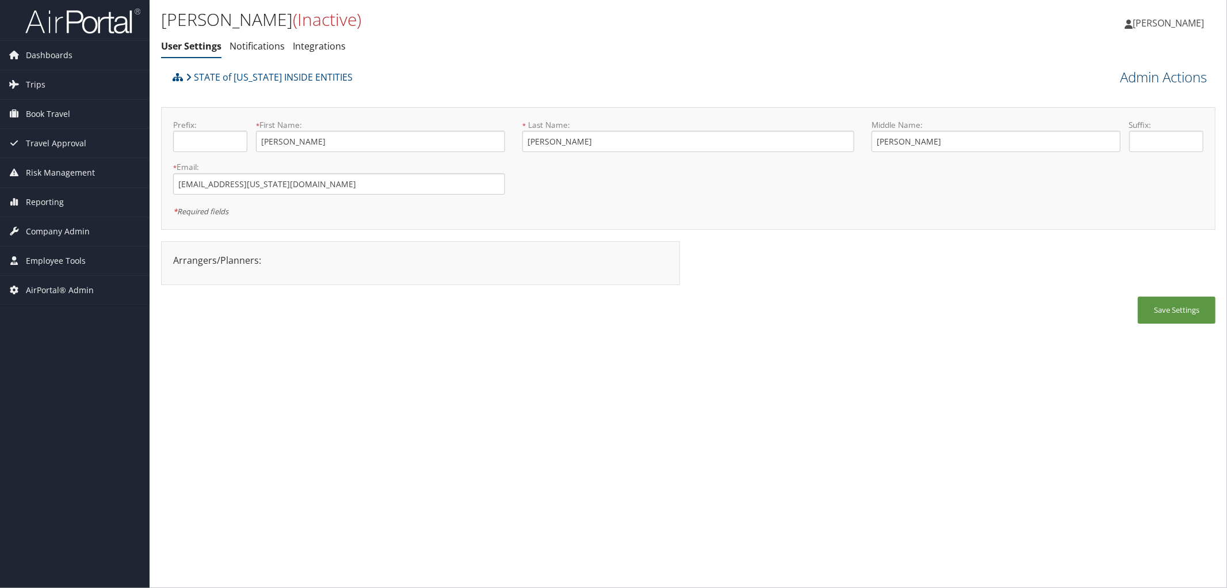
click at [1138, 73] on link "Admin Actions" at bounding box center [1163, 77] width 87 height 20
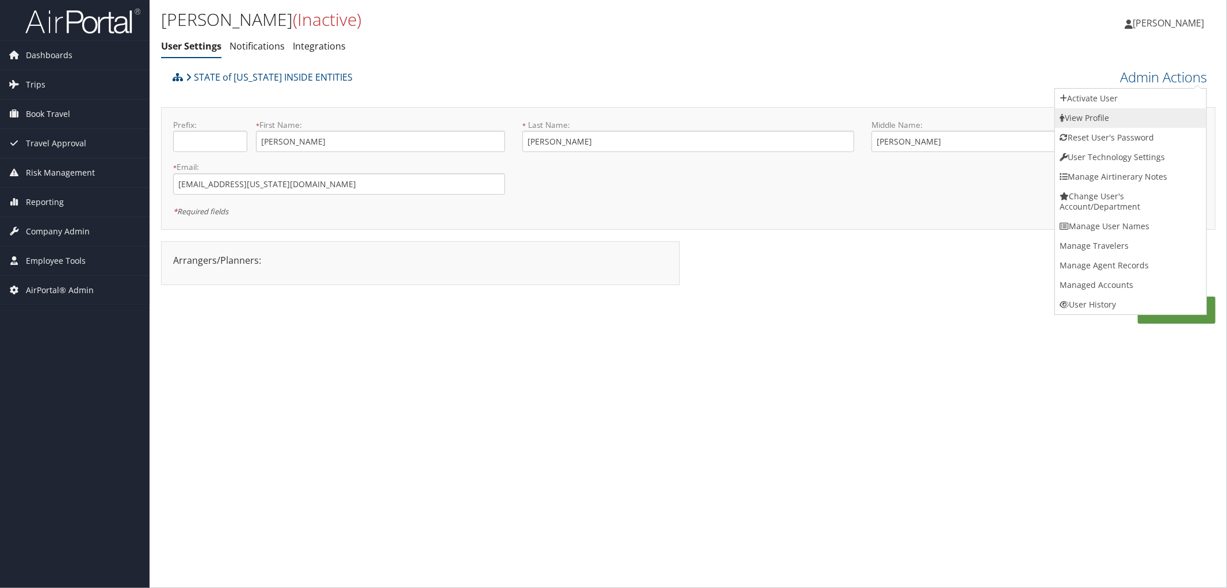
click at [1096, 117] on link "View Profile" at bounding box center [1130, 118] width 151 height 20
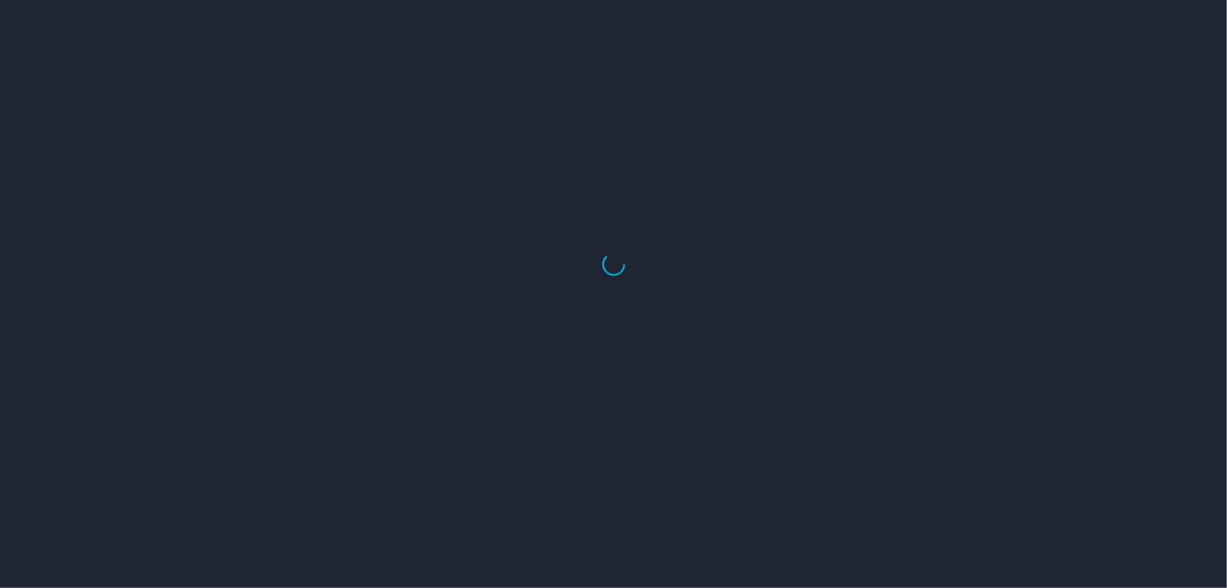
select select "US"
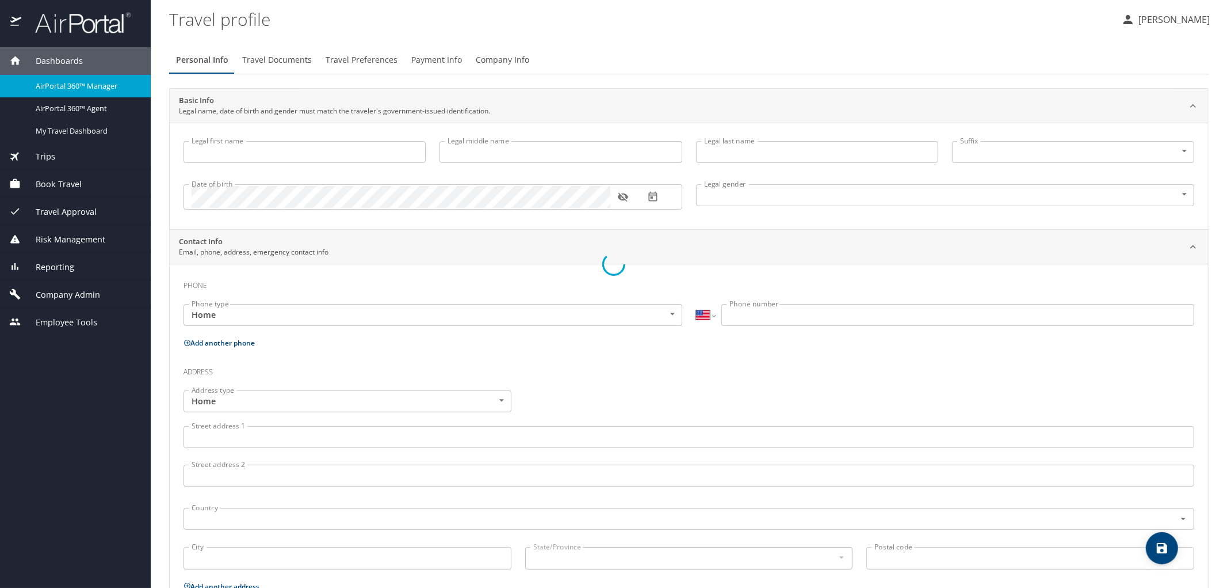
type input "[PERSON_NAME]"
type input "Male"
select select "US"
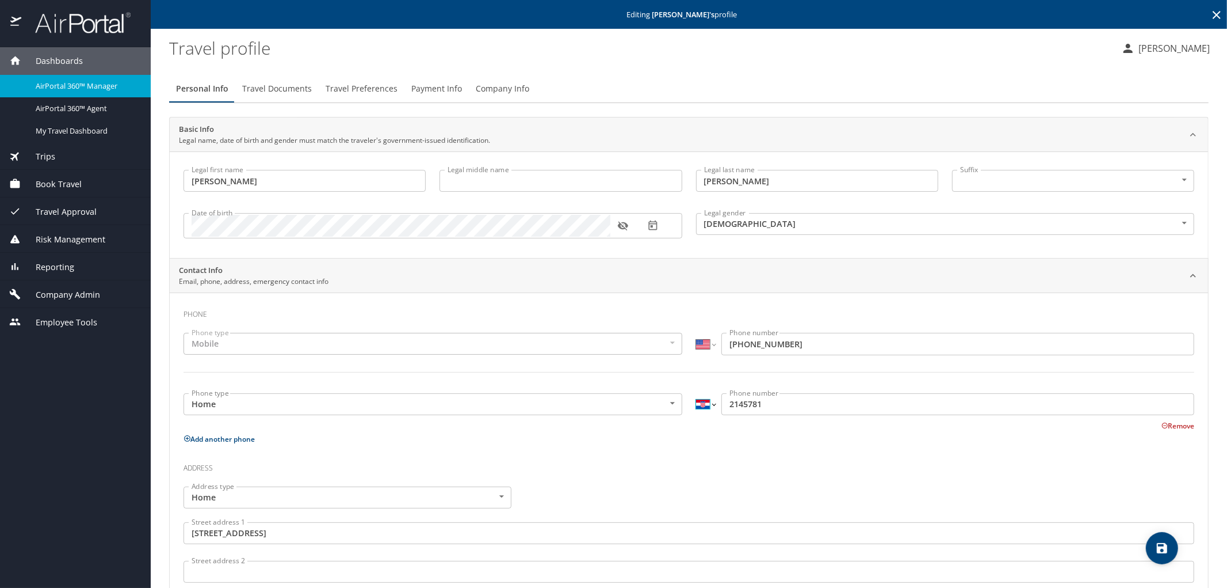
click at [706, 406] on select "International Afghanistan Åland Islands Albania Algeria American Samoa Andorra …" at bounding box center [706, 404] width 20 height 22
select select "US"
click at [696, 393] on select "International Afghanistan Åland Islands Albania Algeria American Samoa Andorra …" at bounding box center [706, 404] width 20 height 22
type input "(214) 578-1"
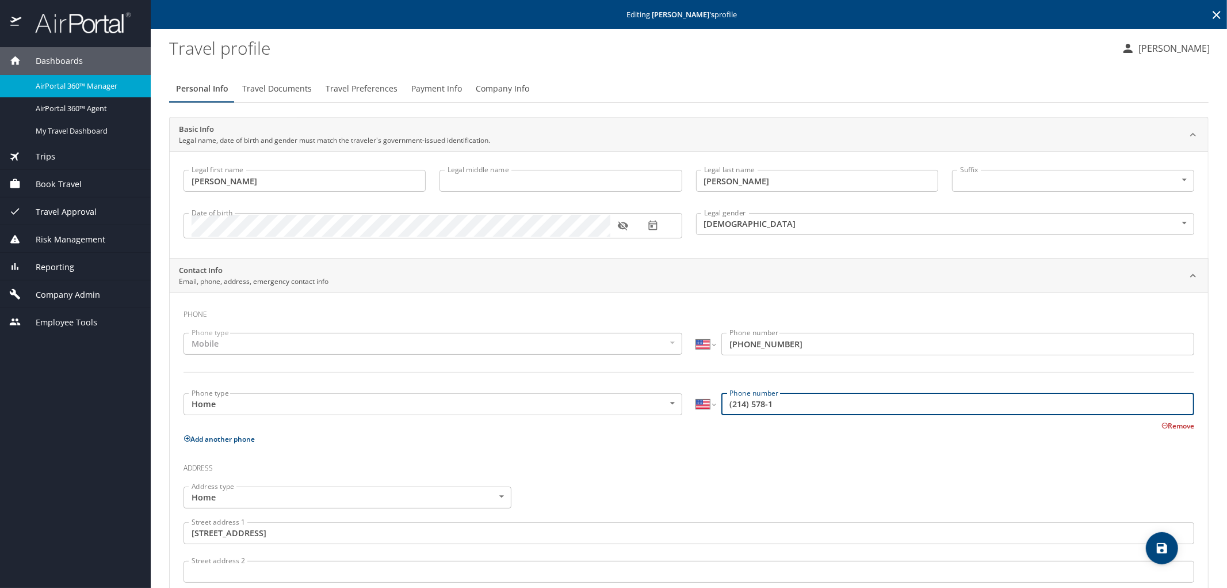
drag, startPoint x: 791, startPoint y: 405, endPoint x: 694, endPoint y: 399, distance: 96.8
click at [696, 399] on div "International Afghanistan Åland Islands Albania Algeria American Samoa Andorra …" at bounding box center [945, 404] width 499 height 22
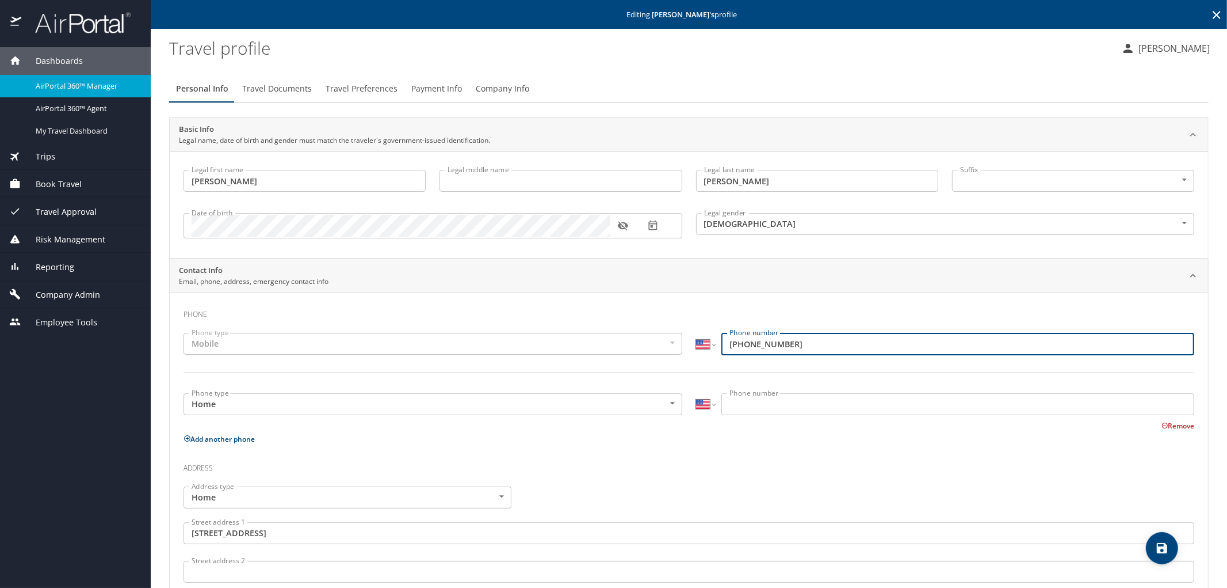
drag, startPoint x: 791, startPoint y: 347, endPoint x: 721, endPoint y: 343, distance: 70.3
click at [722, 343] on input "(385) 214-5781" at bounding box center [958, 344] width 473 height 22
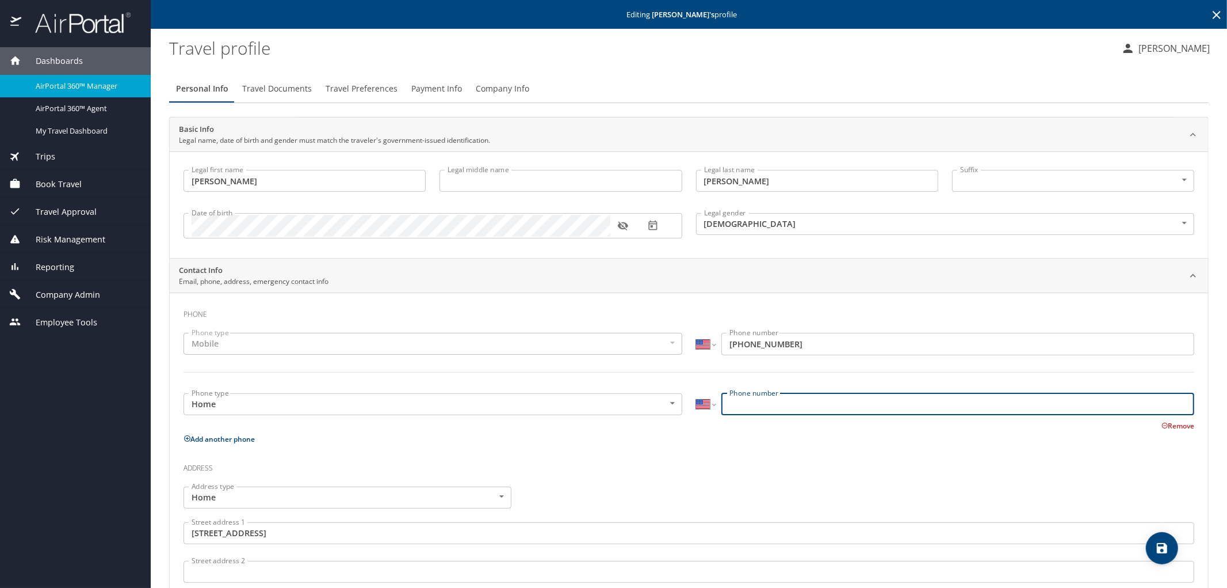
click at [741, 405] on input "Phone number" at bounding box center [958, 404] width 473 height 22
paste input "(385) 214-5781"
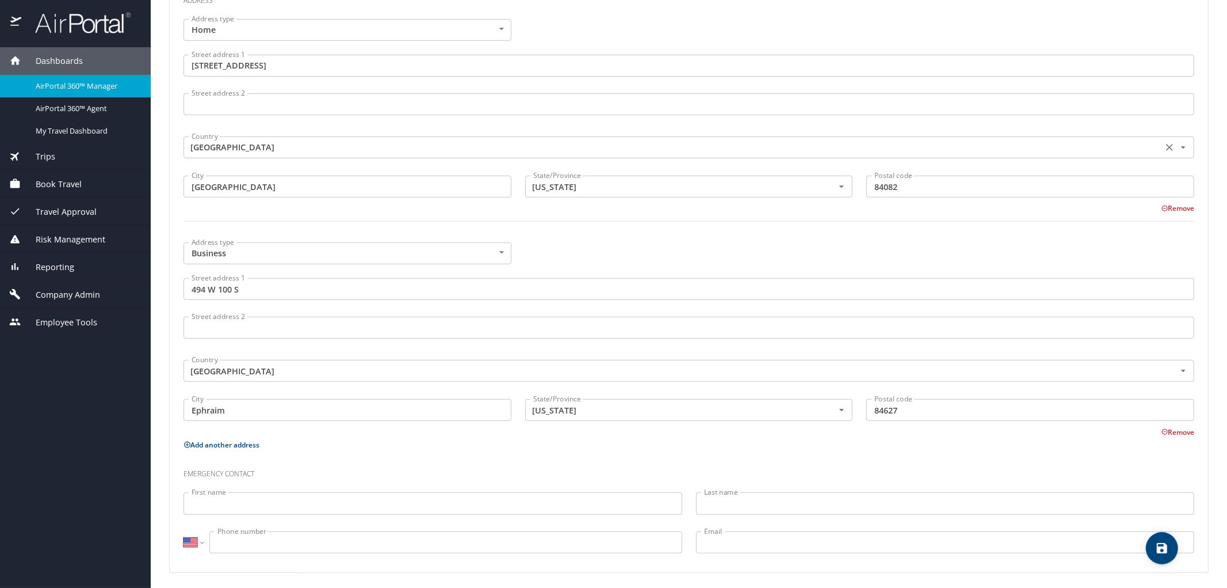
scroll to position [470, 0]
type input "(385) 214-5781"
click at [1163, 550] on icon "save" at bounding box center [1162, 548] width 14 height 14
select select "US"
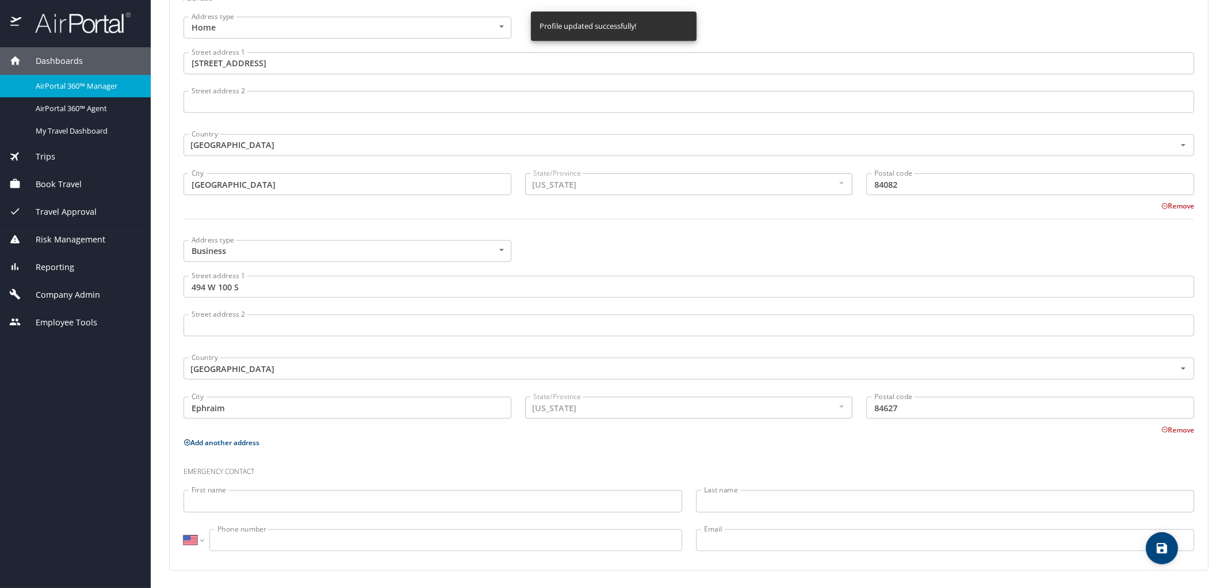
select select "US"
click at [1169, 554] on icon "save" at bounding box center [1162, 548] width 14 height 14
select select "US"
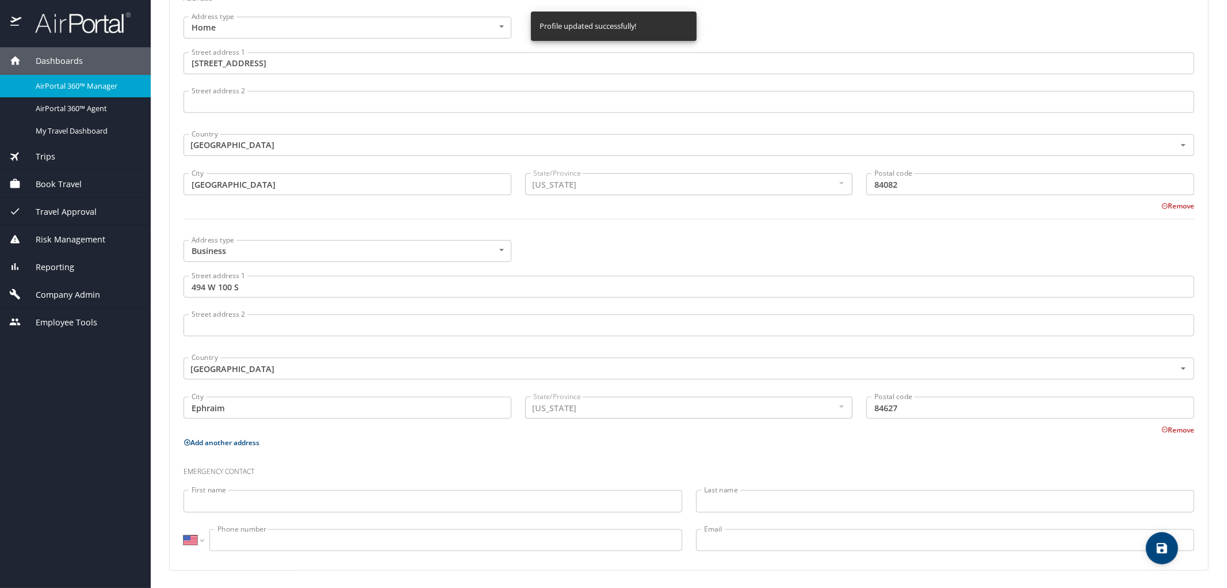
select select "US"
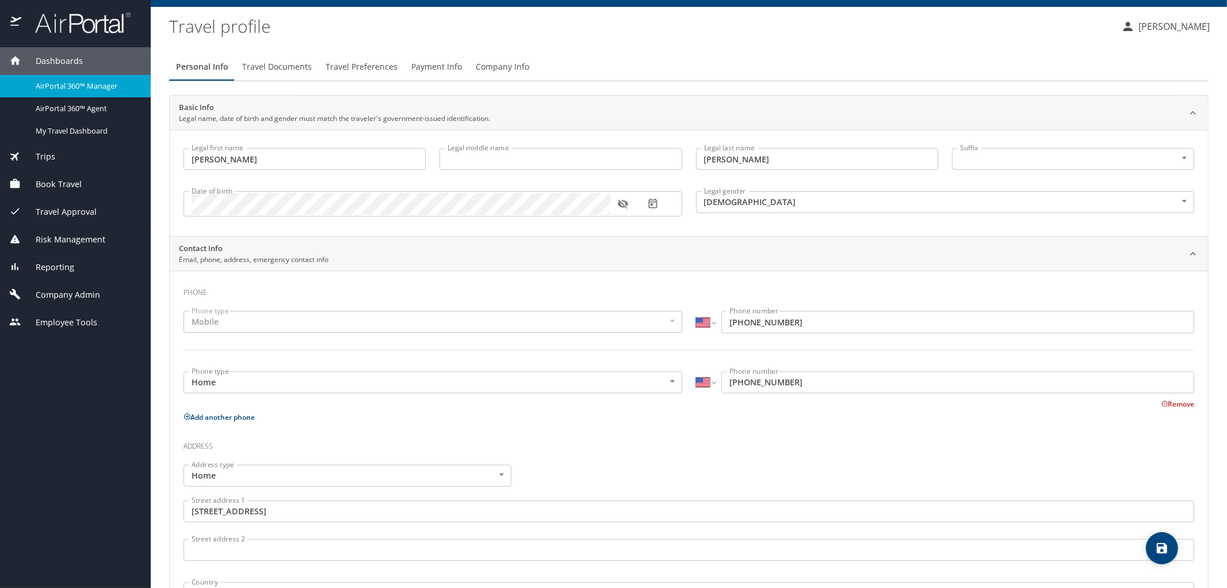
scroll to position [0, 0]
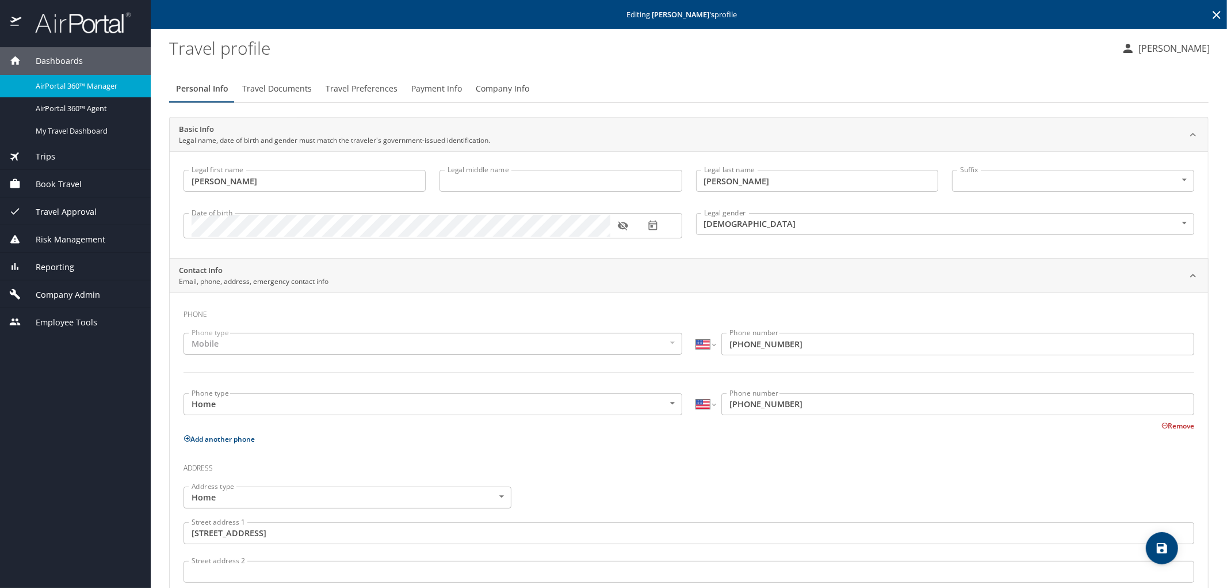
click at [58, 16] on img at bounding box center [76, 23] width 108 height 22
